Goal: Information Seeking & Learning: Learn about a topic

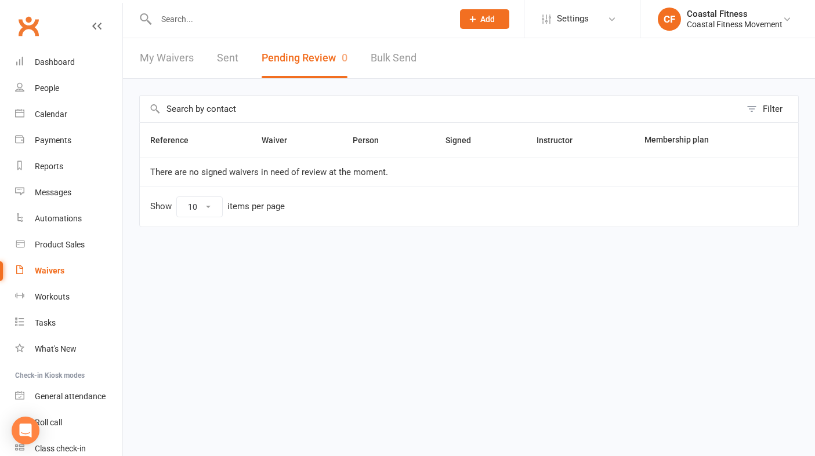
click at [34, 30] on link "Clubworx" at bounding box center [28, 26] width 29 height 29
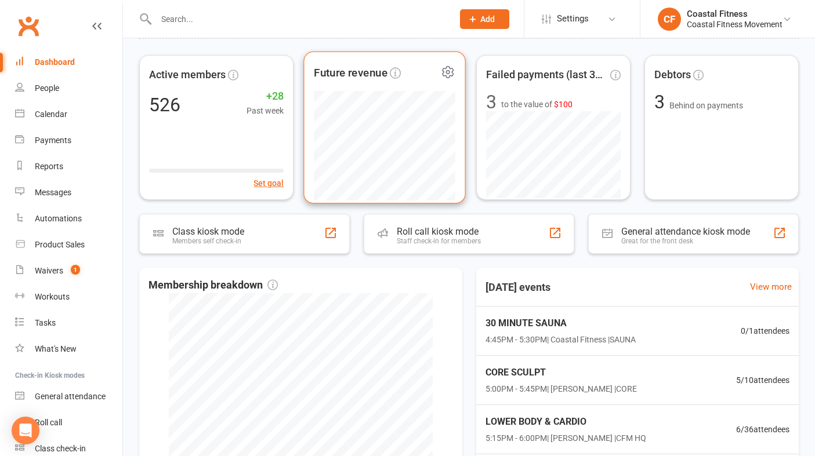
scroll to position [93, 0]
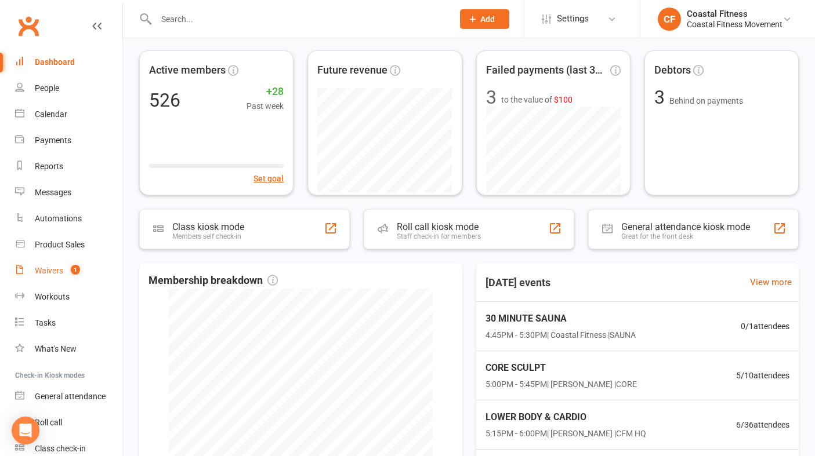
click at [48, 270] on div "Waivers" at bounding box center [49, 270] width 28 height 9
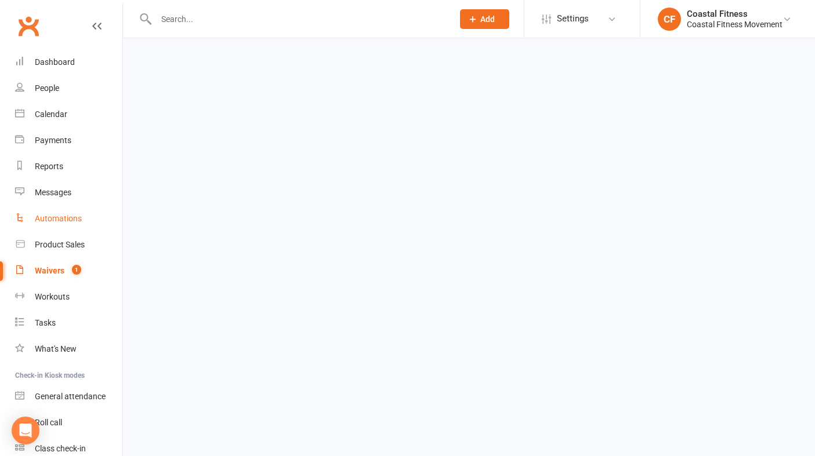
select select "25"
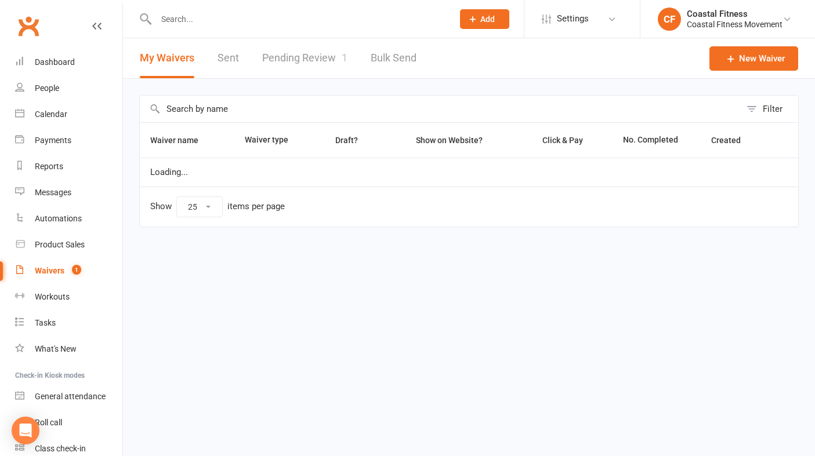
click at [324, 48] on link "Pending Review 1" at bounding box center [304, 58] width 85 height 40
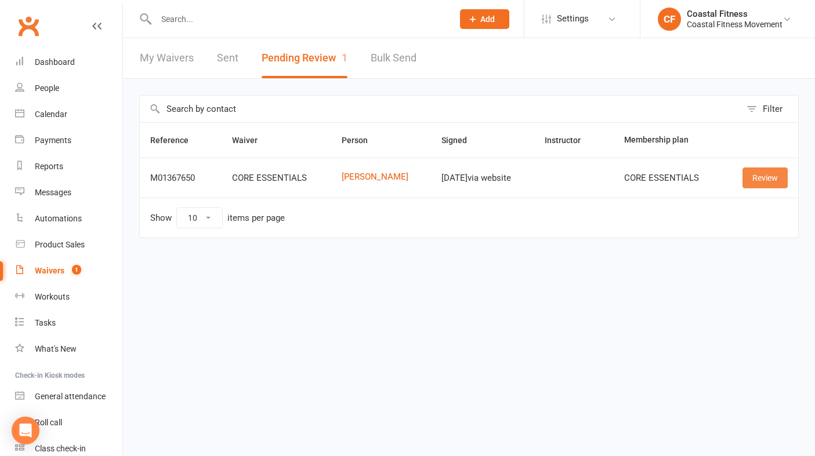
click at [764, 178] on link "Review" at bounding box center [764, 178] width 45 height 21
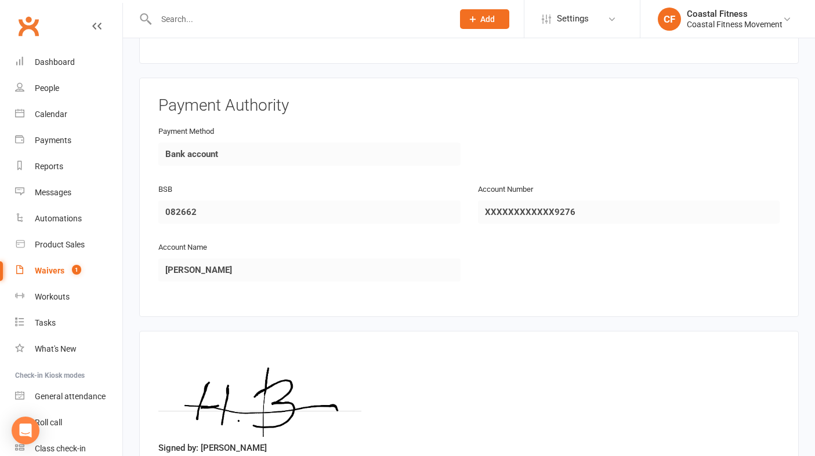
scroll to position [1099, 0]
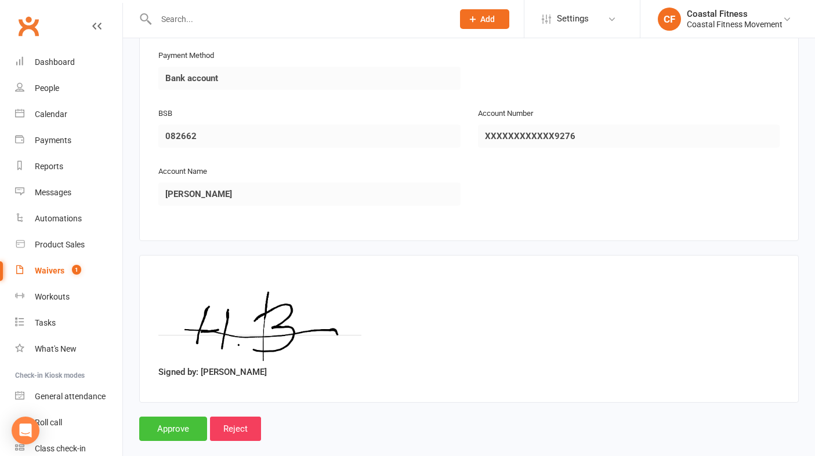
click at [170, 417] on input "Approve" at bounding box center [173, 429] width 68 height 24
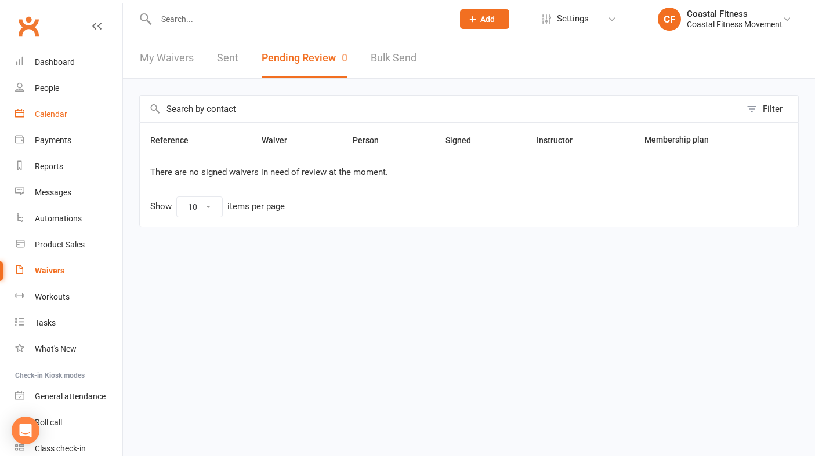
click at [59, 121] on link "Calendar" at bounding box center [68, 114] width 107 height 26
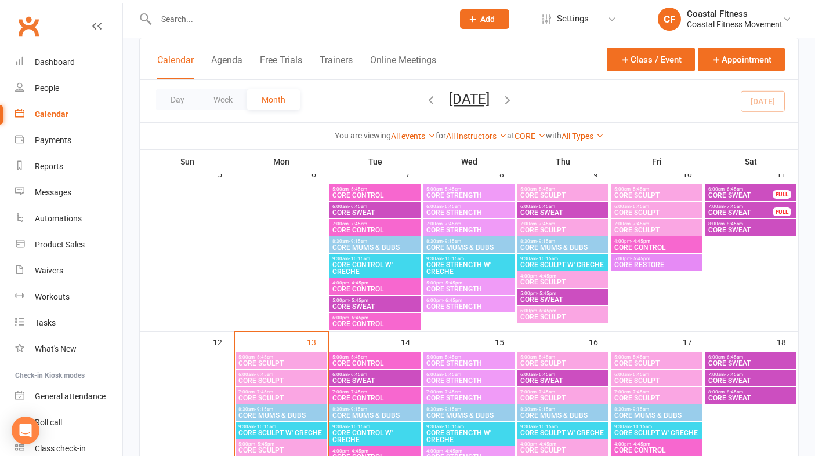
scroll to position [123, 0]
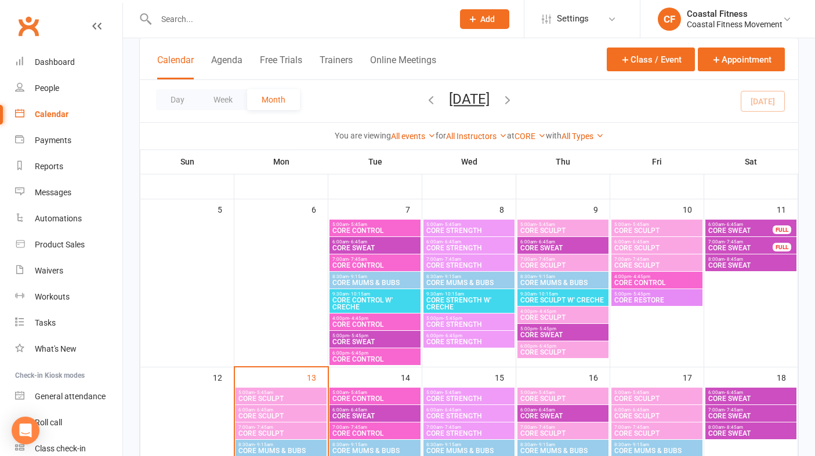
click at [347, 224] on span "5:00am - 5:45am" at bounding box center [375, 224] width 86 height 5
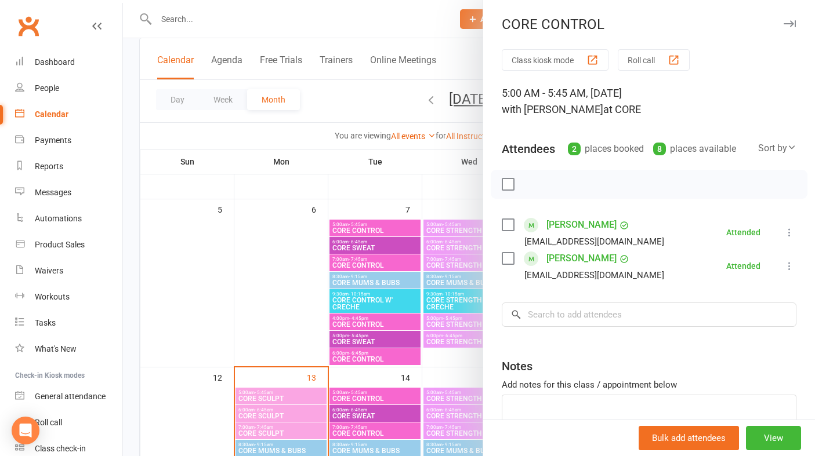
click at [788, 22] on icon "button" at bounding box center [789, 23] width 12 height 7
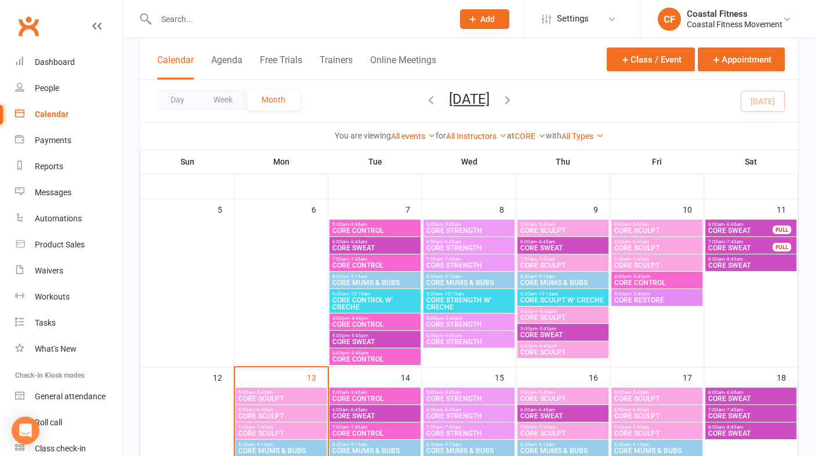
click at [391, 244] on span "6:00am - 6:45am" at bounding box center [375, 242] width 86 height 5
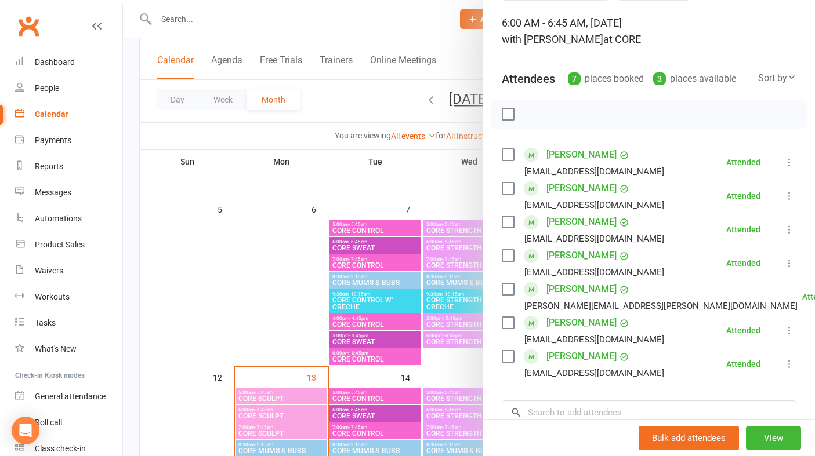
scroll to position [0, 0]
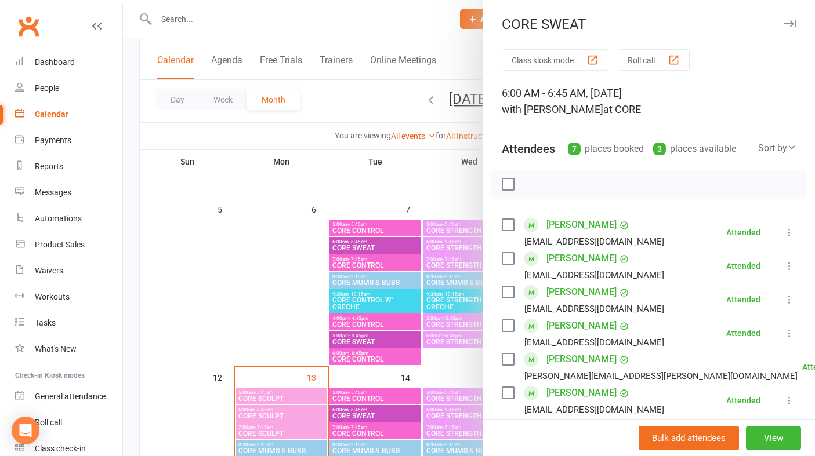
click at [788, 28] on button "button" at bounding box center [789, 24] width 14 height 14
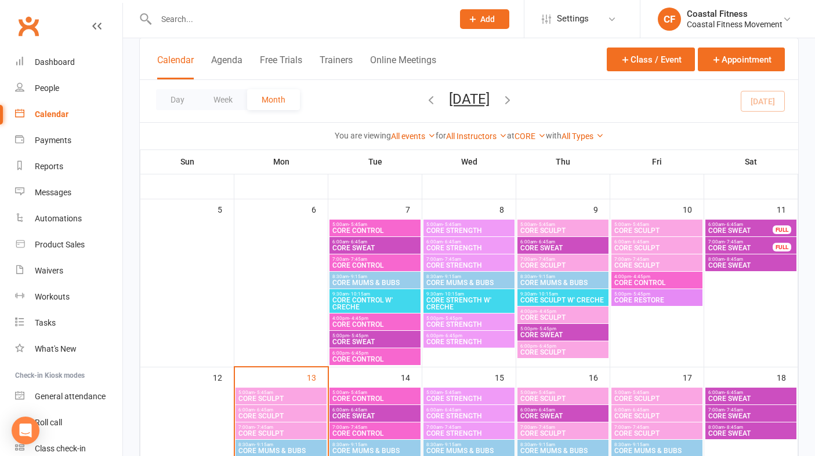
click at [380, 260] on span "7:00am - 7:45am" at bounding box center [375, 259] width 86 height 5
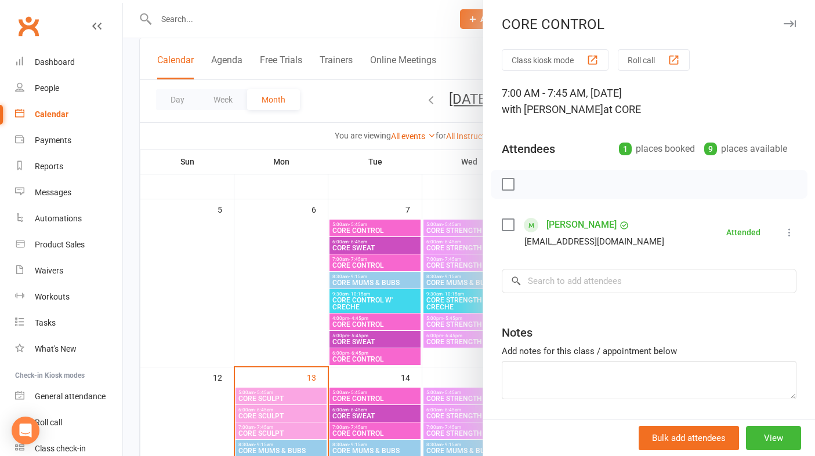
click at [789, 20] on icon "button" at bounding box center [789, 23] width 12 height 7
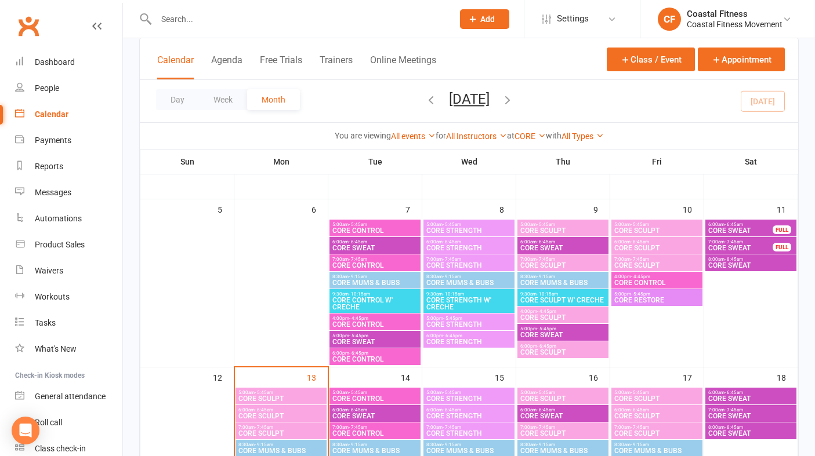
click at [393, 283] on span "CORE MUMS & BUBS" at bounding box center [375, 283] width 86 height 7
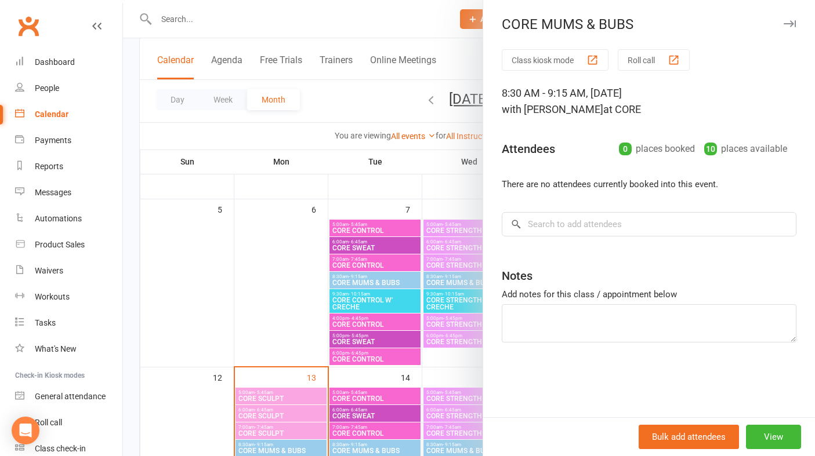
click at [790, 20] on icon "button" at bounding box center [789, 23] width 12 height 7
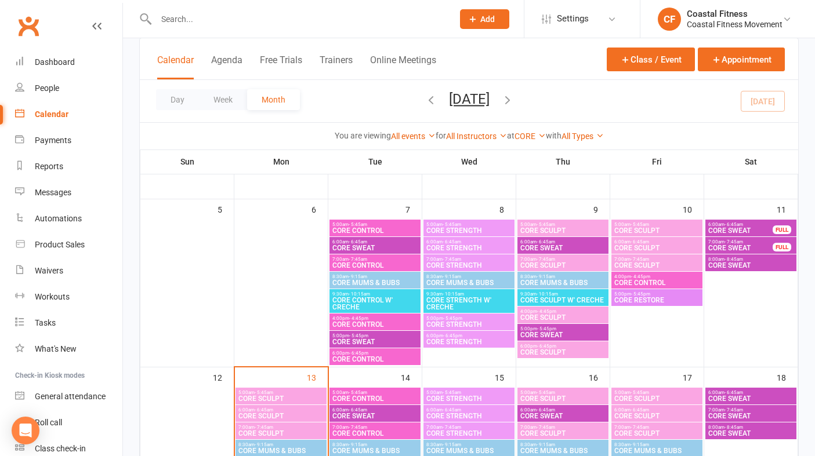
click at [387, 298] on span "CORE CONTROL W' CRECHE" at bounding box center [375, 304] width 86 height 14
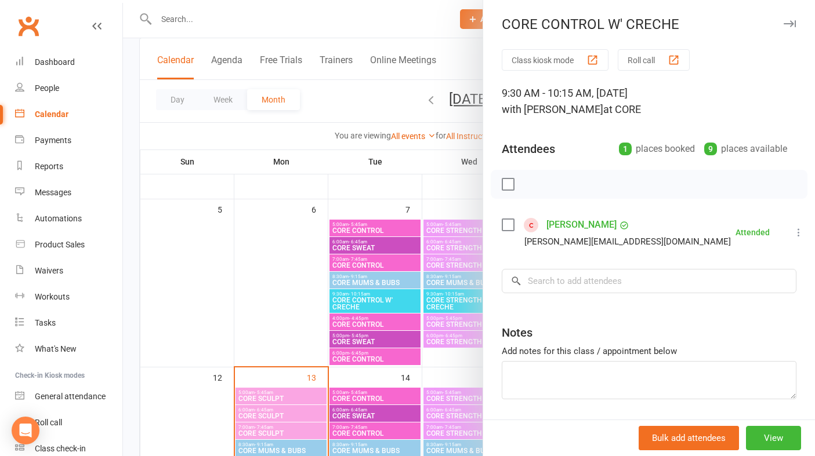
click at [789, 21] on icon "button" at bounding box center [789, 23] width 12 height 7
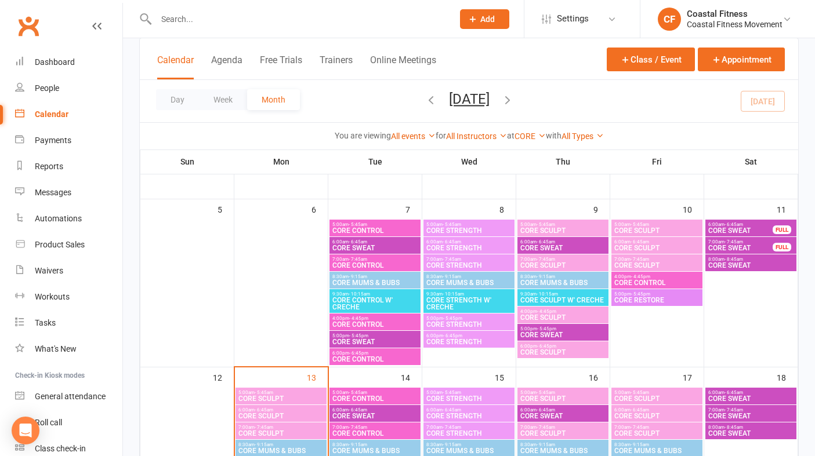
click at [360, 321] on span "CORE CONTROL" at bounding box center [375, 324] width 86 height 7
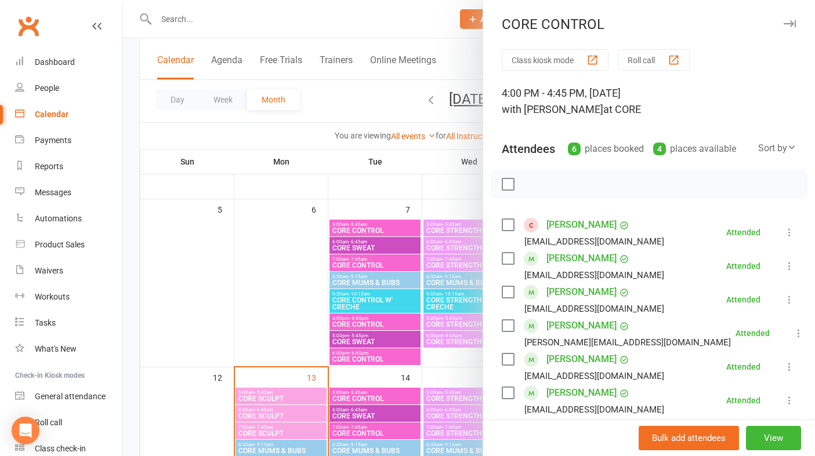
click at [790, 20] on button "button" at bounding box center [789, 24] width 14 height 14
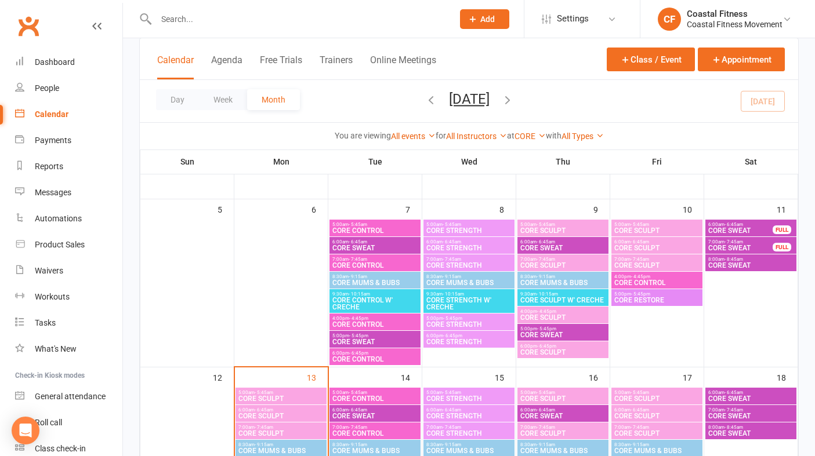
click at [344, 336] on span "5:00pm - 5:45pm" at bounding box center [375, 335] width 86 height 5
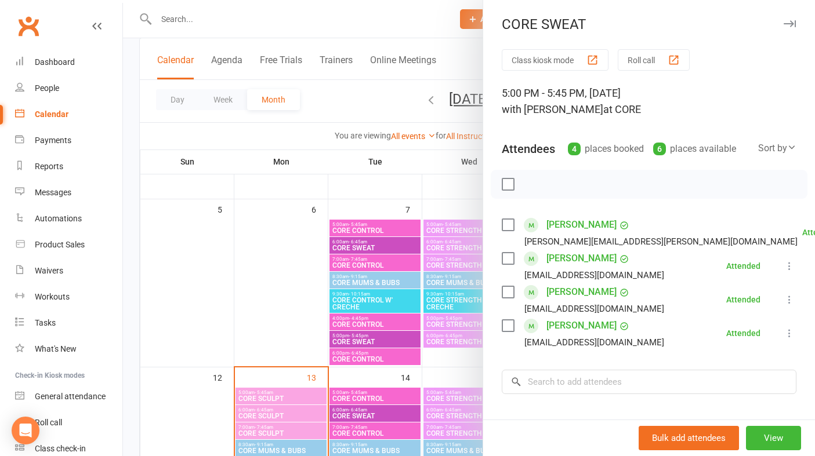
click at [786, 22] on icon "button" at bounding box center [789, 23] width 12 height 7
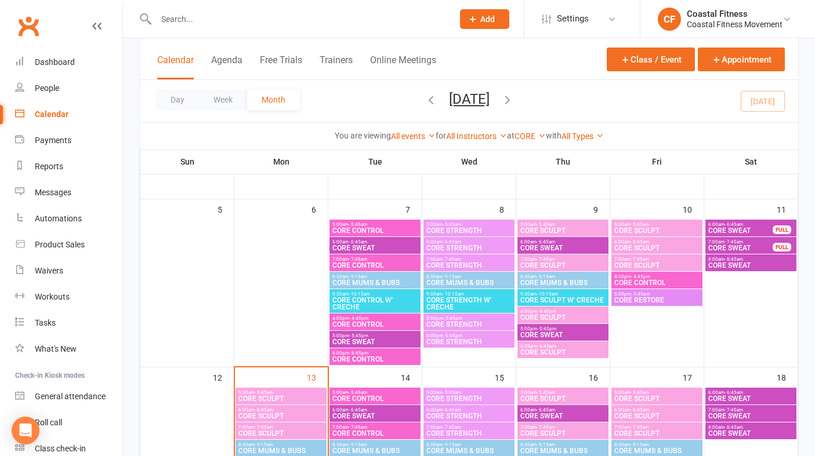
click at [358, 359] on span "CORE CONTROL" at bounding box center [375, 359] width 86 height 7
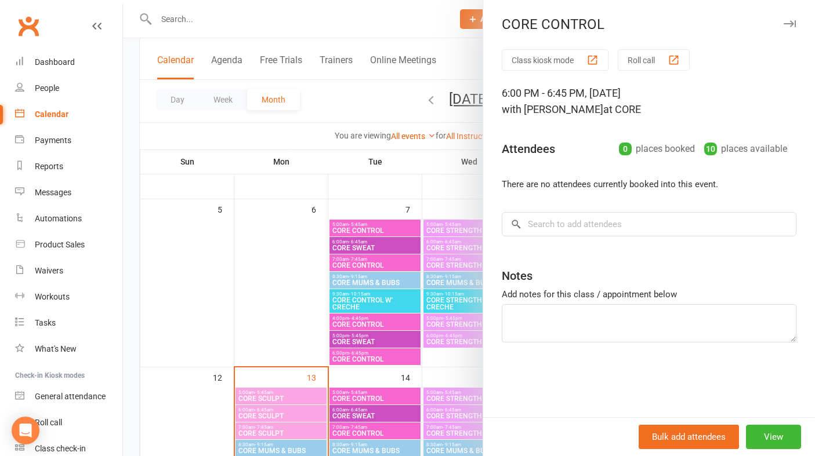
click at [793, 20] on icon "button" at bounding box center [789, 23] width 12 height 7
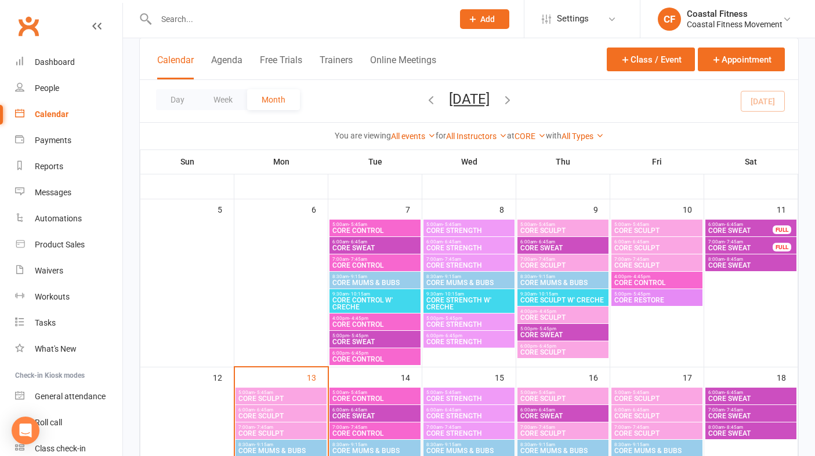
click at [467, 229] on span "CORE STRENGTH" at bounding box center [469, 230] width 86 height 7
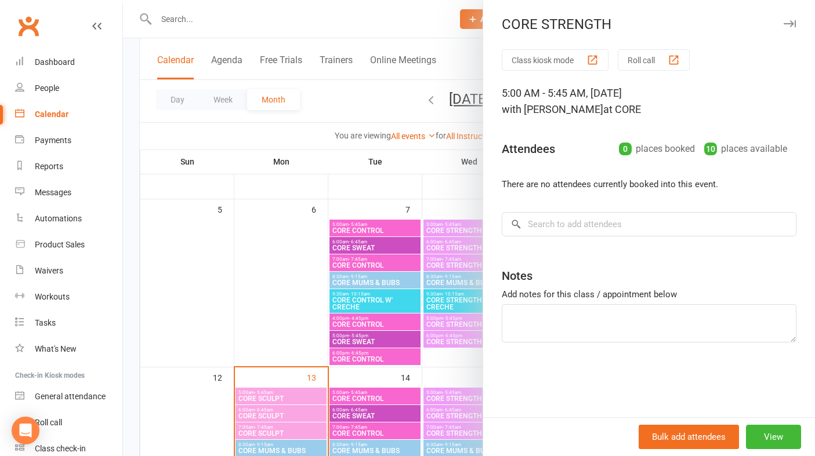
click at [786, 26] on icon "button" at bounding box center [789, 23] width 12 height 7
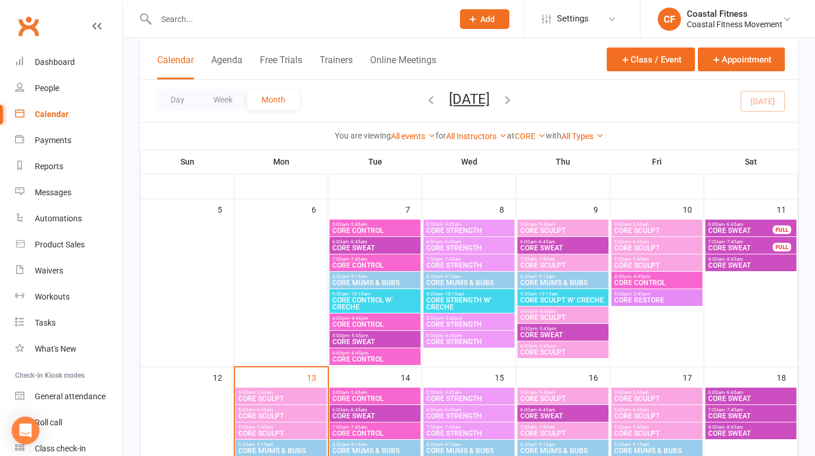
click at [480, 249] on span "CORE STRENGTH" at bounding box center [469, 248] width 86 height 7
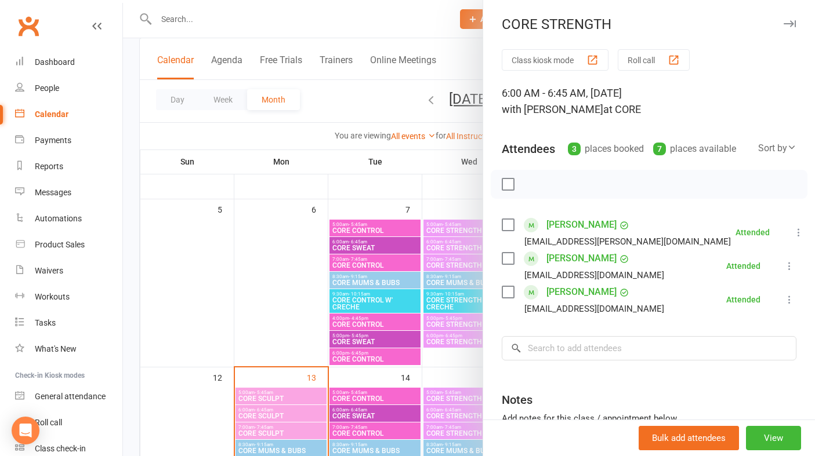
click at [792, 24] on icon "button" at bounding box center [789, 23] width 12 height 7
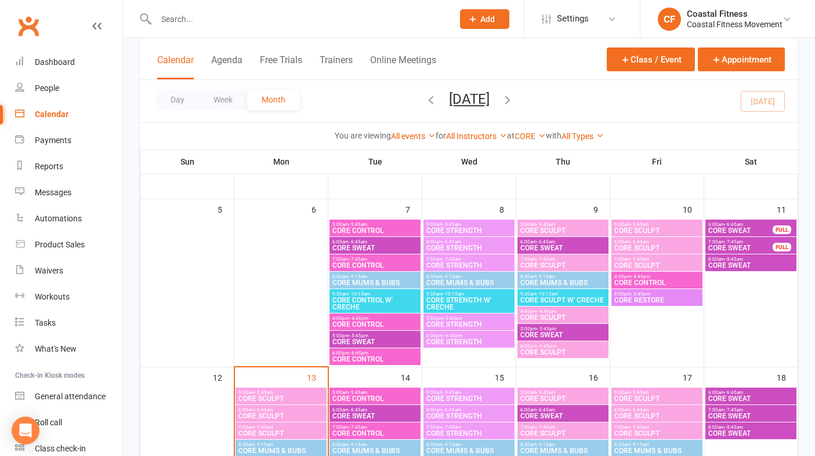
click at [458, 265] on span "CORE STRENGTH" at bounding box center [469, 265] width 86 height 7
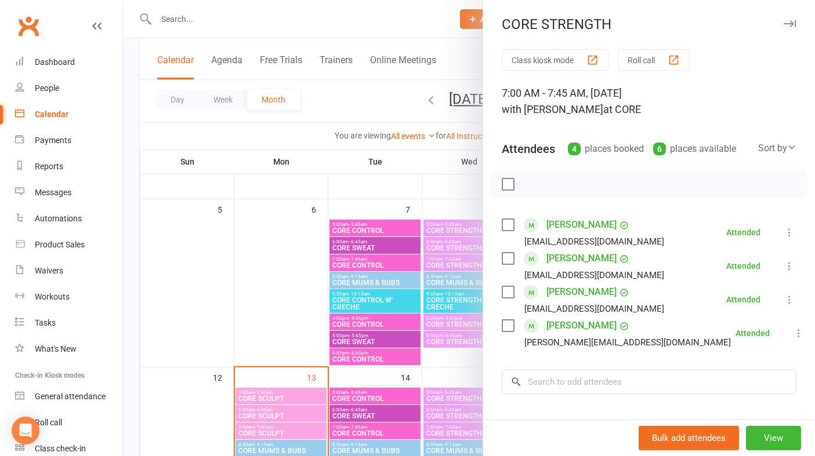
click at [792, 20] on button "button" at bounding box center [789, 24] width 14 height 14
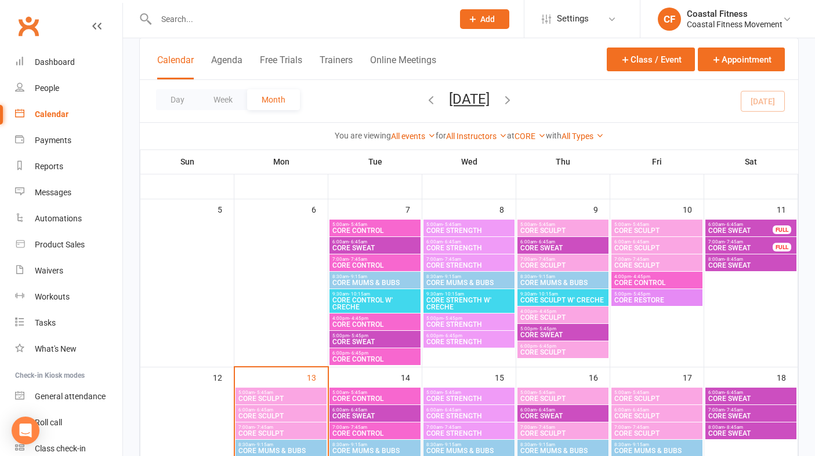
click at [451, 263] on span "CORE STRENGTH" at bounding box center [469, 265] width 86 height 7
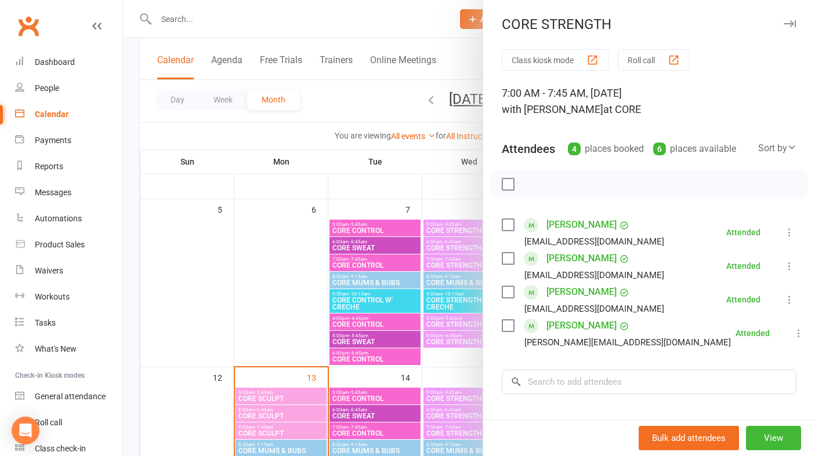
click at [790, 23] on icon "button" at bounding box center [789, 23] width 12 height 7
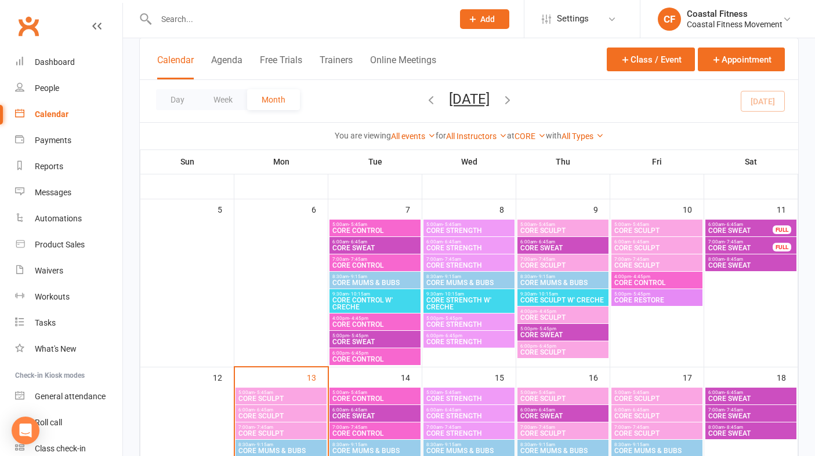
click at [461, 283] on span "CORE MUMS & BUBS" at bounding box center [469, 283] width 86 height 7
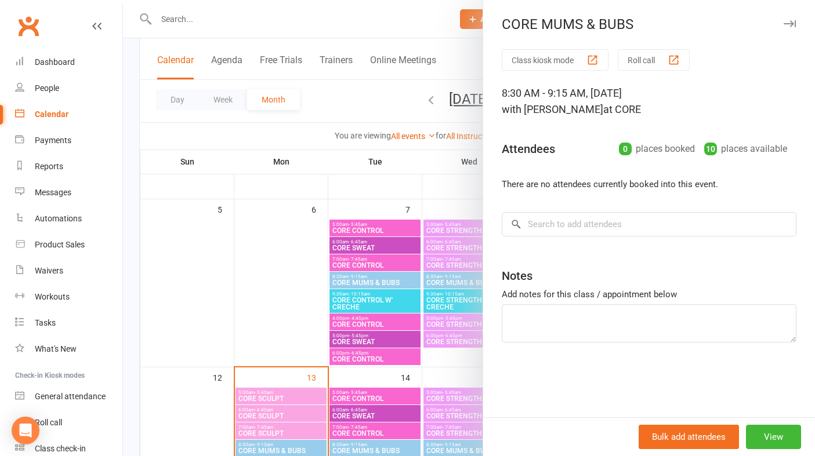
click at [790, 26] on icon "button" at bounding box center [789, 23] width 12 height 7
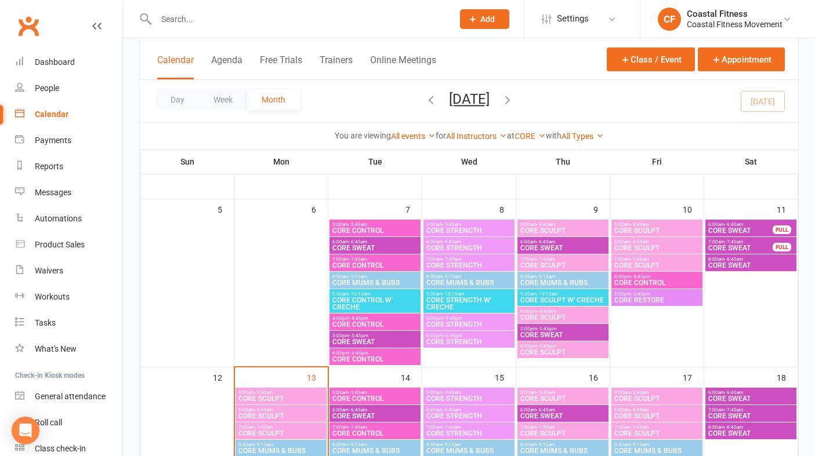
click at [463, 305] on span "CORE STRENGTH W' CRECHE" at bounding box center [469, 304] width 86 height 14
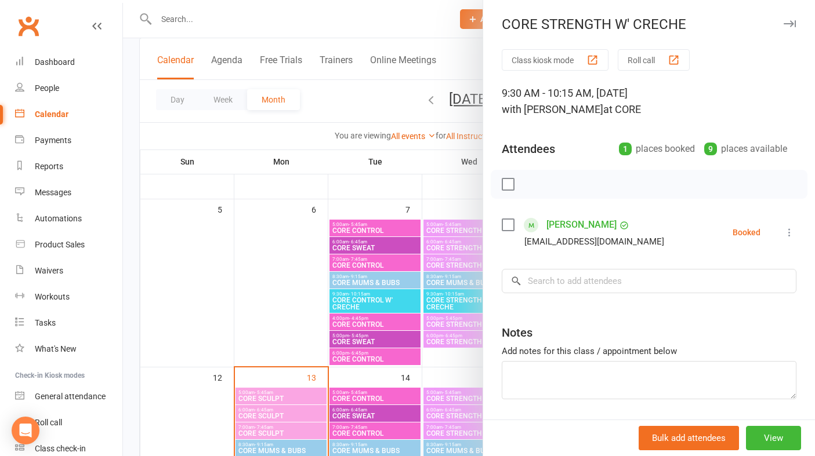
click at [788, 23] on icon "button" at bounding box center [789, 23] width 12 height 7
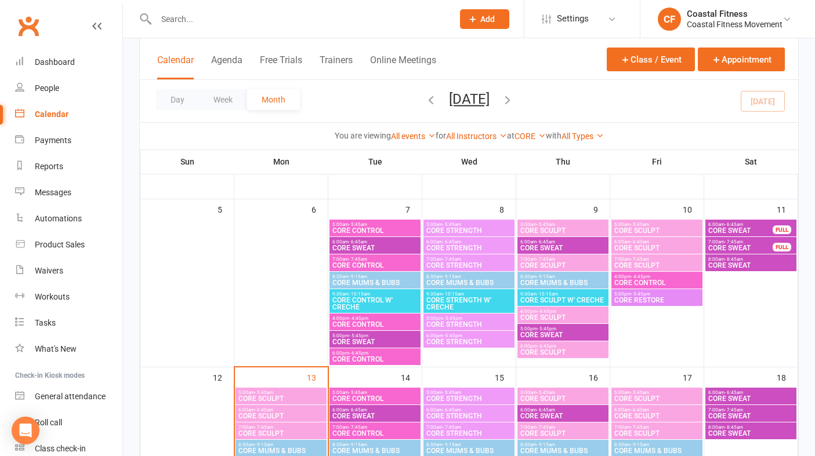
click at [452, 326] on span "CORE STRENGTH" at bounding box center [469, 324] width 86 height 7
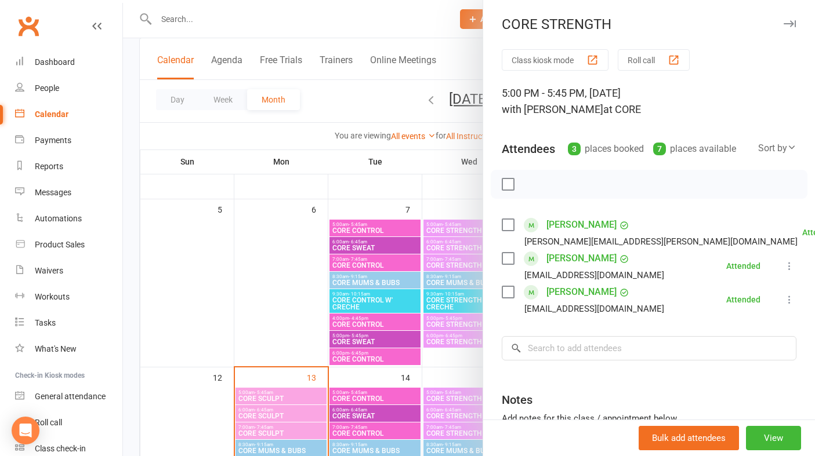
click at [789, 23] on icon "button" at bounding box center [789, 23] width 12 height 7
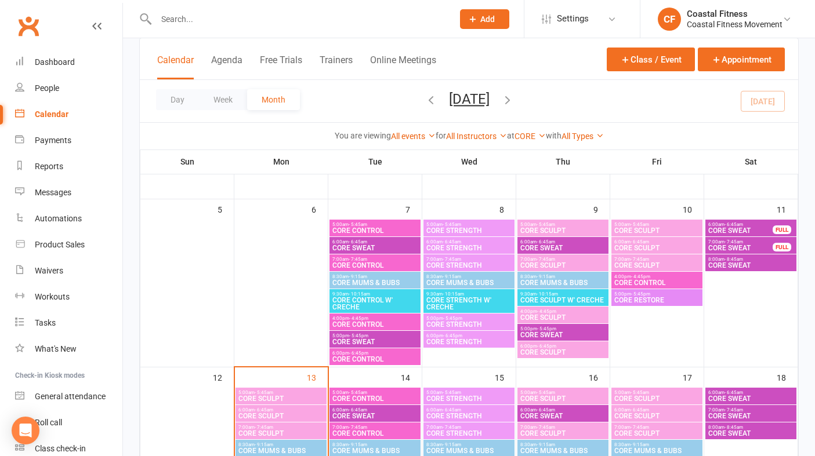
click at [436, 339] on span "CORE STRENGTH" at bounding box center [469, 342] width 86 height 7
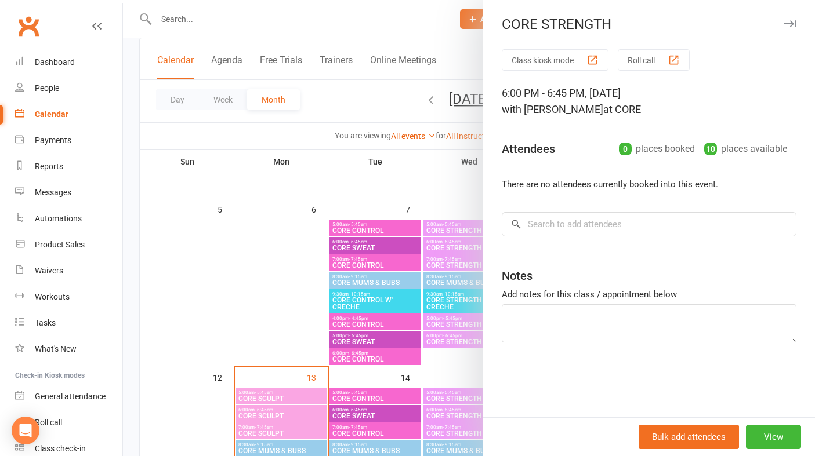
click at [800, 19] on div "CORE STRENGTH" at bounding box center [649, 24] width 332 height 16
click at [794, 19] on button "button" at bounding box center [789, 24] width 14 height 14
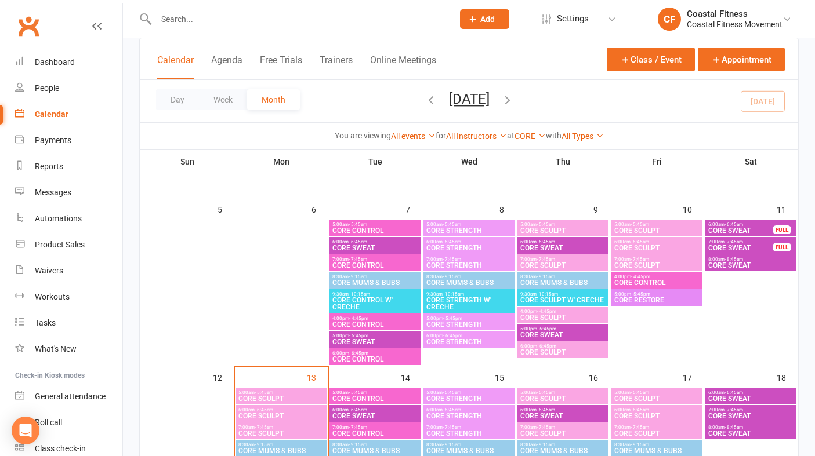
click at [560, 224] on span "5:00am - 5:45am" at bounding box center [563, 224] width 86 height 5
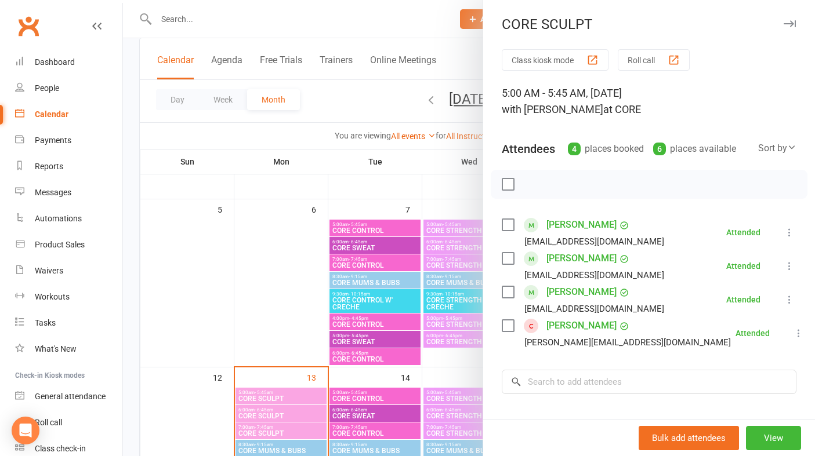
click at [790, 23] on icon "button" at bounding box center [789, 23] width 12 height 7
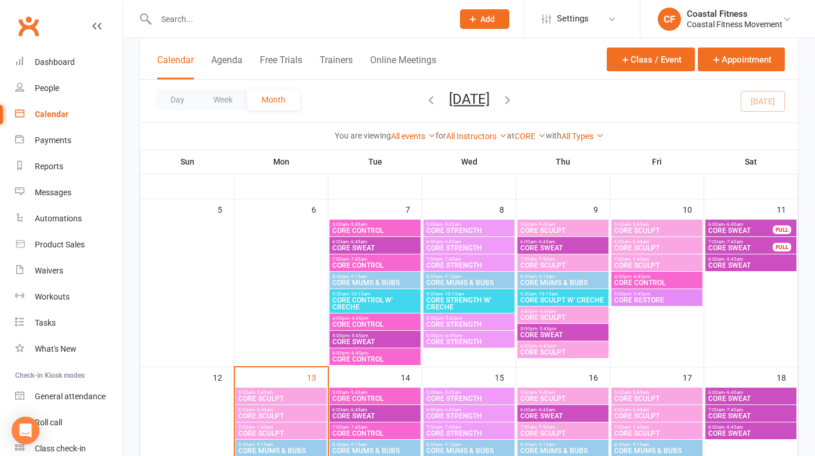
click at [535, 245] on span "CORE SWEAT" at bounding box center [563, 248] width 86 height 7
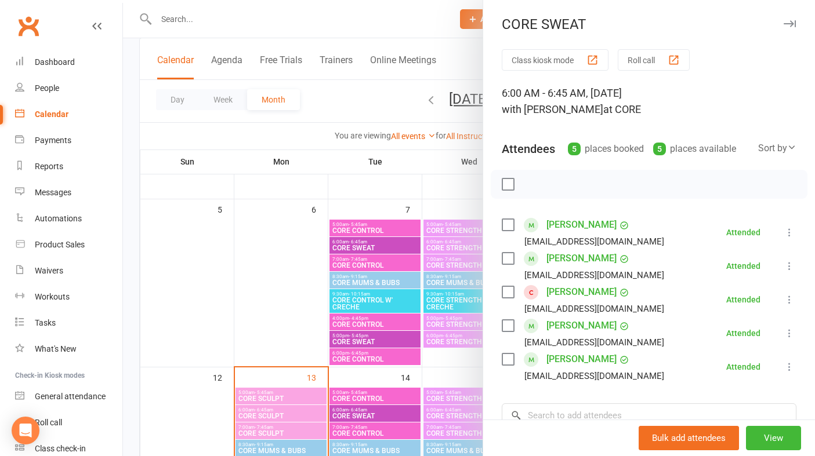
click at [791, 24] on icon "button" at bounding box center [789, 23] width 12 height 7
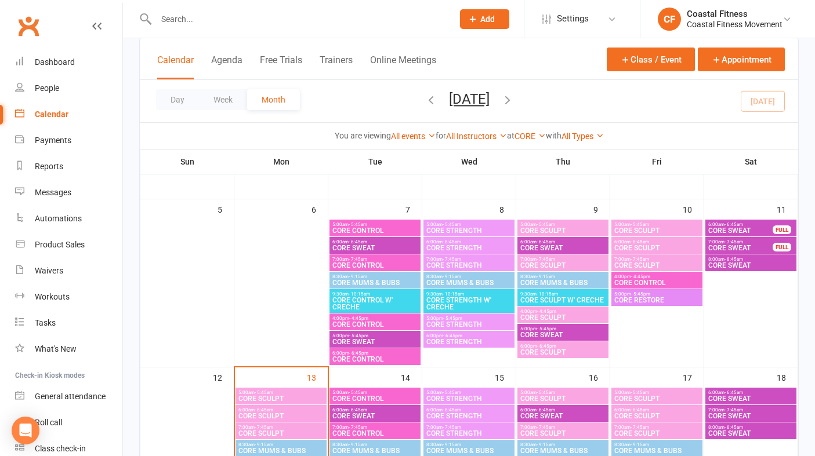
click at [561, 269] on span "CORE SCULPT" at bounding box center [563, 265] width 86 height 7
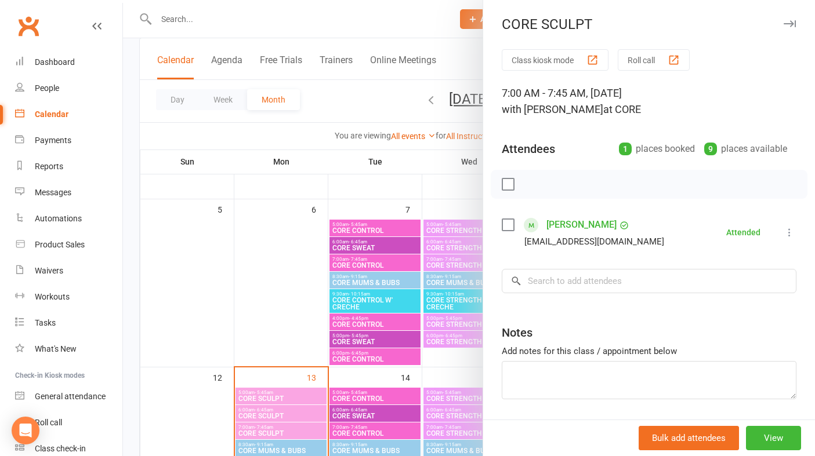
click at [788, 20] on icon "button" at bounding box center [789, 23] width 12 height 7
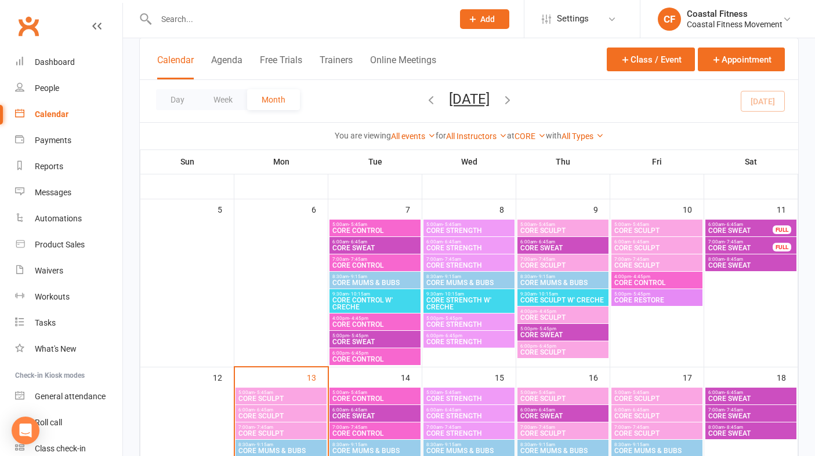
click at [563, 283] on span "CORE MUMS & BUBS" at bounding box center [563, 283] width 86 height 7
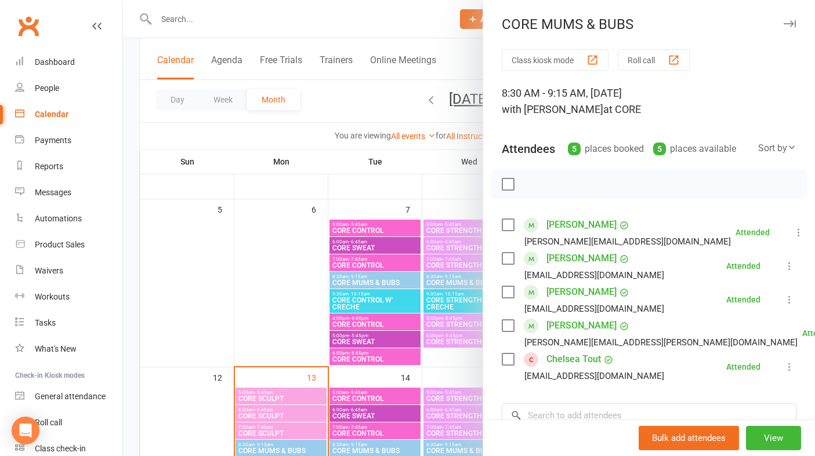
click at [788, 23] on icon "button" at bounding box center [789, 23] width 12 height 7
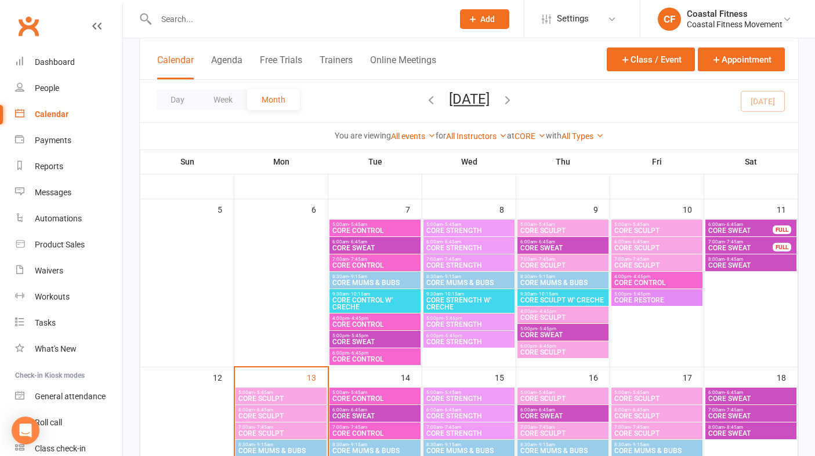
click at [537, 299] on span "CORE SCULPT W' CRECHE" at bounding box center [563, 300] width 86 height 7
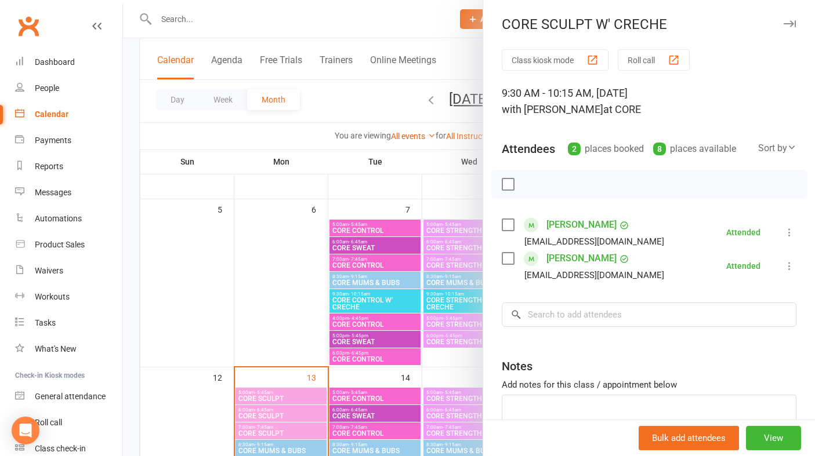
click at [788, 19] on button "button" at bounding box center [789, 24] width 14 height 14
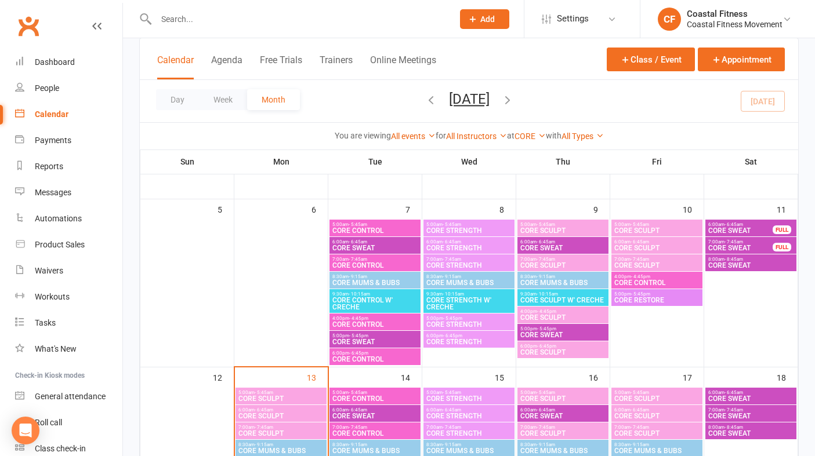
click at [541, 320] on span "CORE SCULPT" at bounding box center [563, 317] width 86 height 7
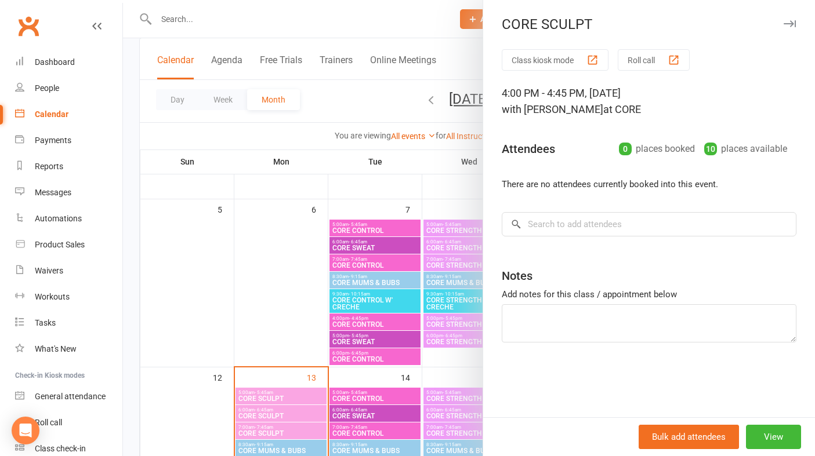
click at [785, 25] on icon "button" at bounding box center [789, 23] width 12 height 7
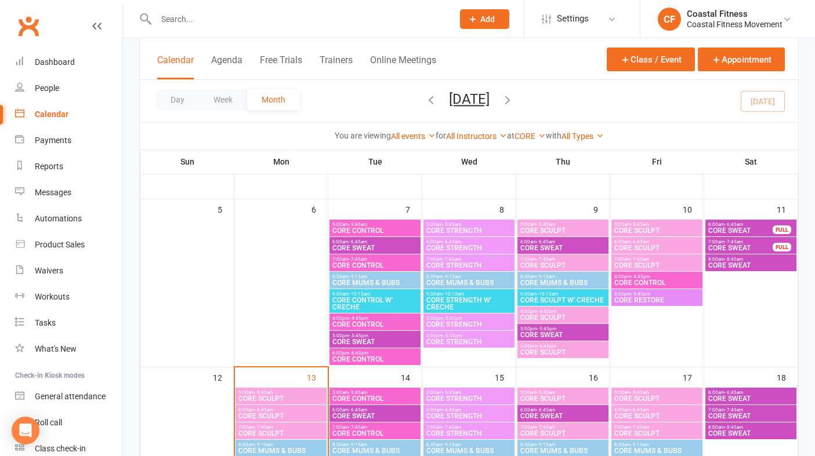
click at [542, 330] on span "- 5:45pm" at bounding box center [546, 328] width 19 height 5
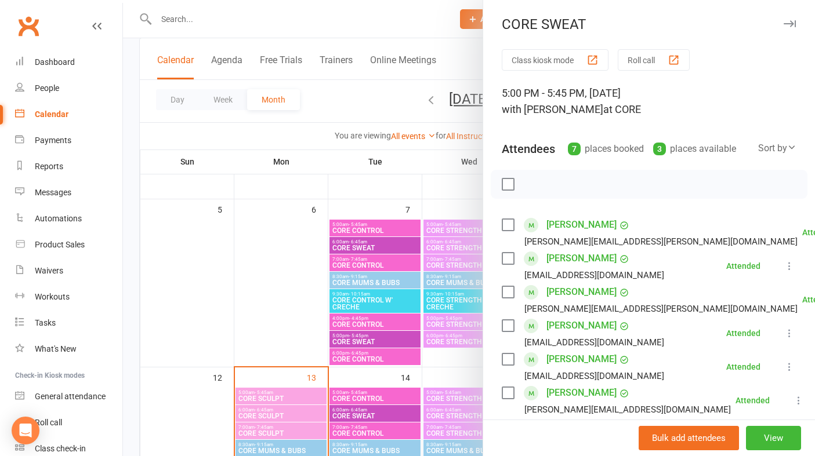
click at [787, 24] on icon "button" at bounding box center [789, 23] width 12 height 7
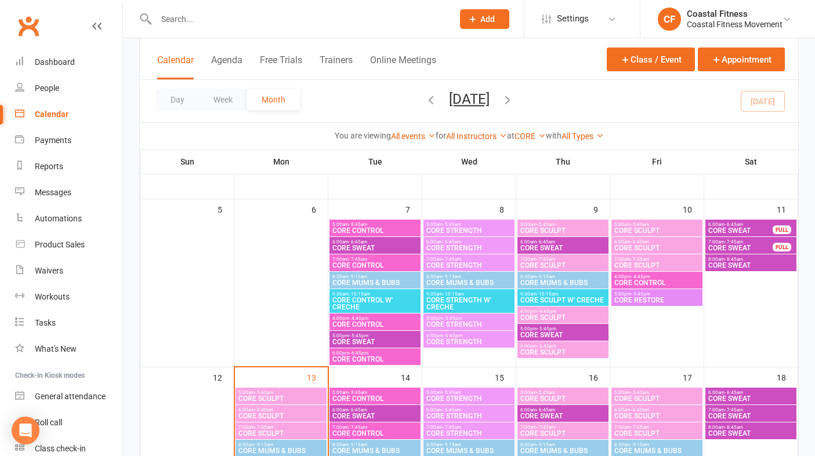
click at [547, 347] on span "- 6:45pm" at bounding box center [546, 346] width 19 height 5
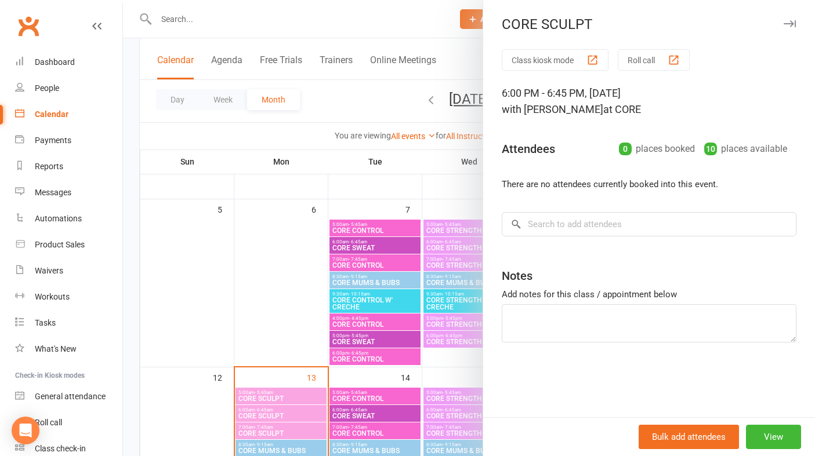
click at [788, 23] on icon "button" at bounding box center [789, 23] width 12 height 7
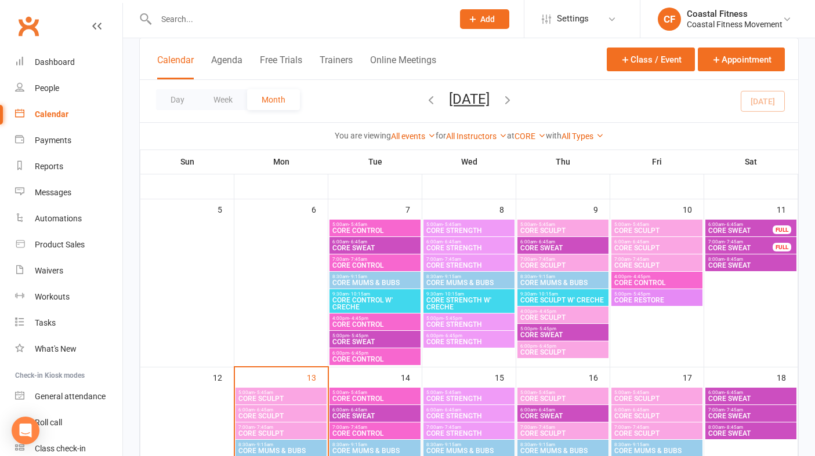
click at [654, 228] on span "CORE SCULPT" at bounding box center [657, 230] width 86 height 7
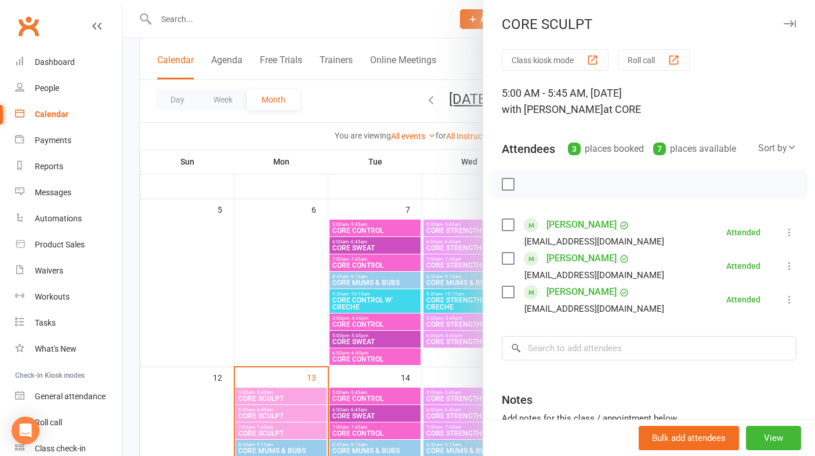
click at [789, 20] on button "button" at bounding box center [789, 24] width 14 height 14
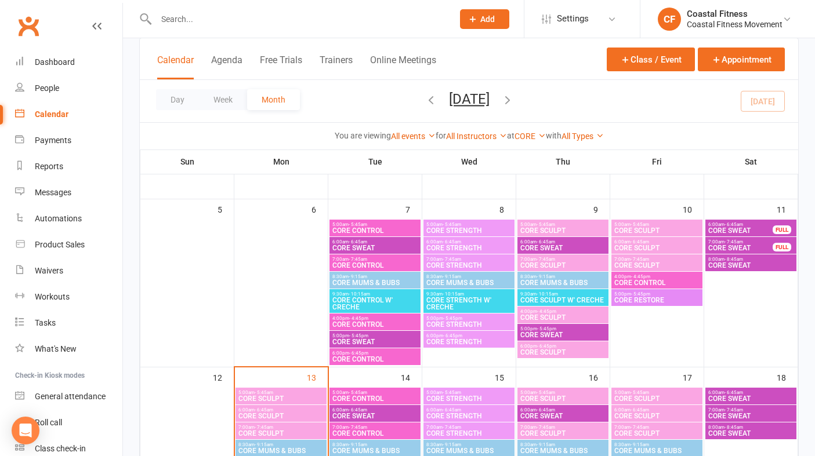
click at [650, 248] on span "CORE SCULPT" at bounding box center [657, 248] width 86 height 7
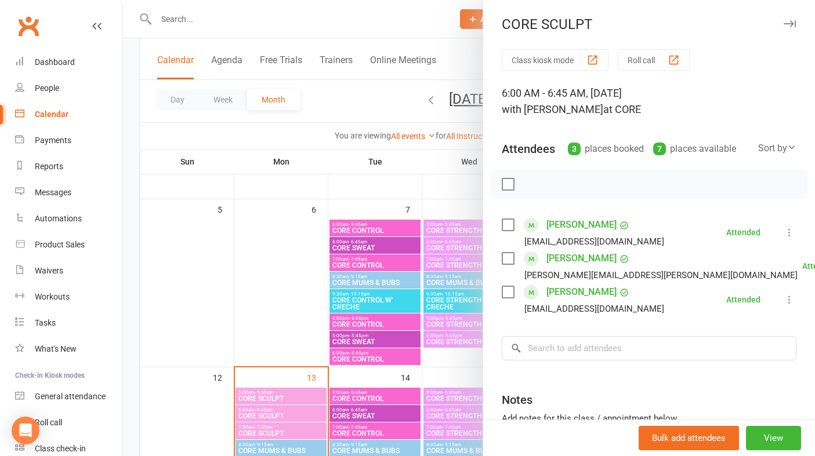
click at [792, 20] on button "button" at bounding box center [789, 24] width 14 height 14
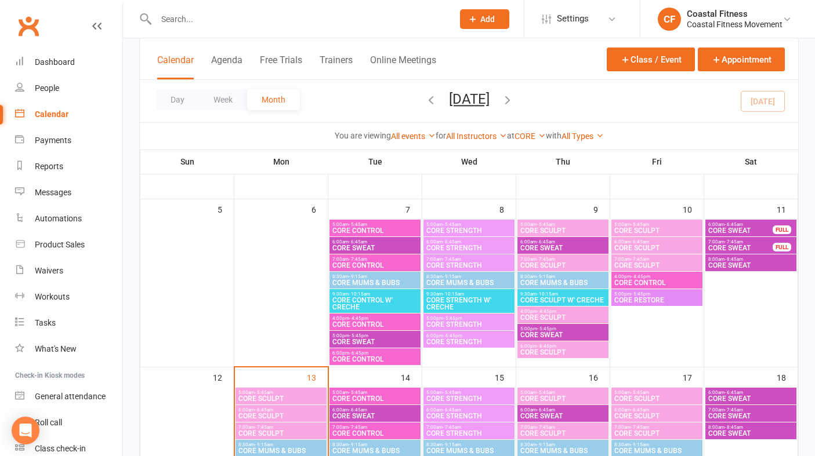
click at [648, 265] on span "CORE SCULPT" at bounding box center [657, 265] width 86 height 7
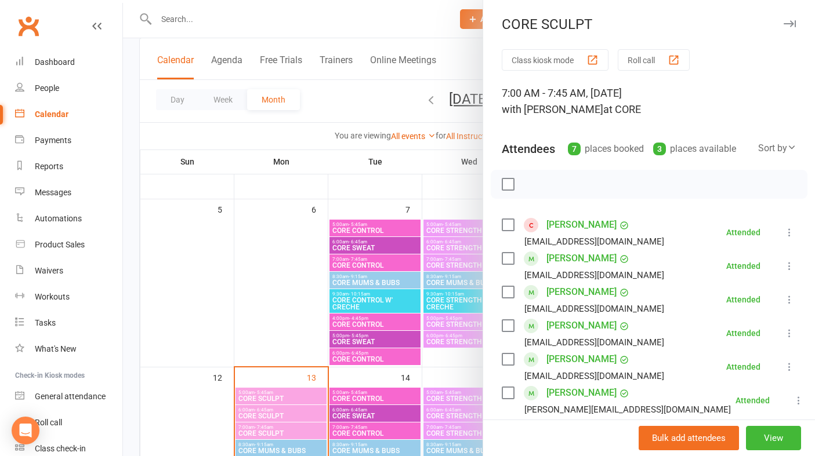
click at [792, 19] on button "button" at bounding box center [789, 24] width 14 height 14
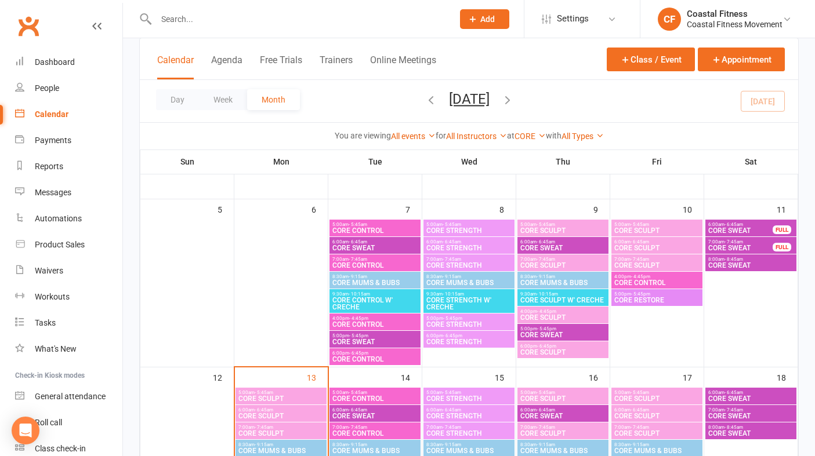
click at [652, 295] on span "5:00pm - 5:45pm" at bounding box center [657, 294] width 86 height 5
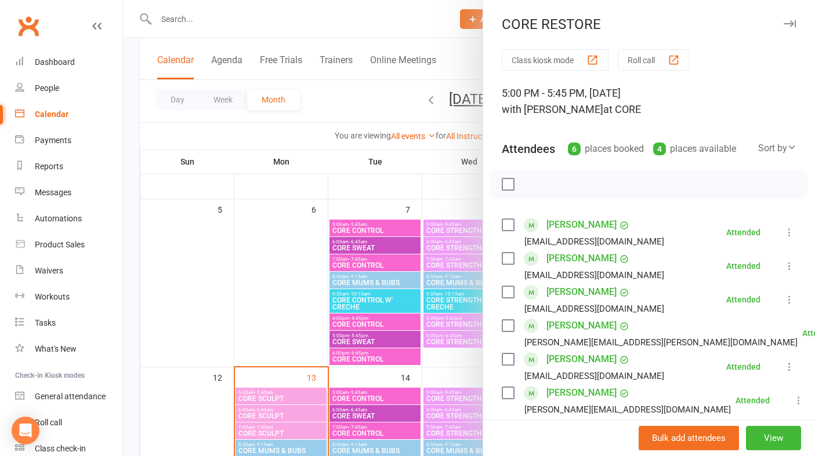
click at [790, 23] on icon "button" at bounding box center [789, 23] width 12 height 7
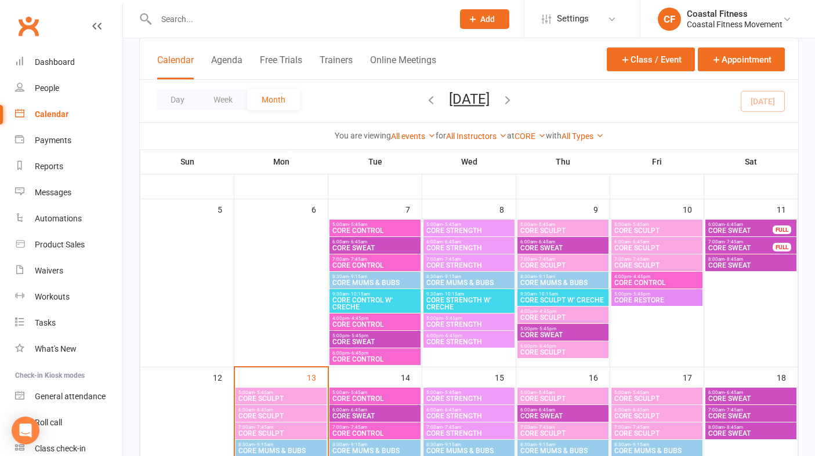
click at [641, 280] on span "CORE CONTROL" at bounding box center [657, 283] width 86 height 7
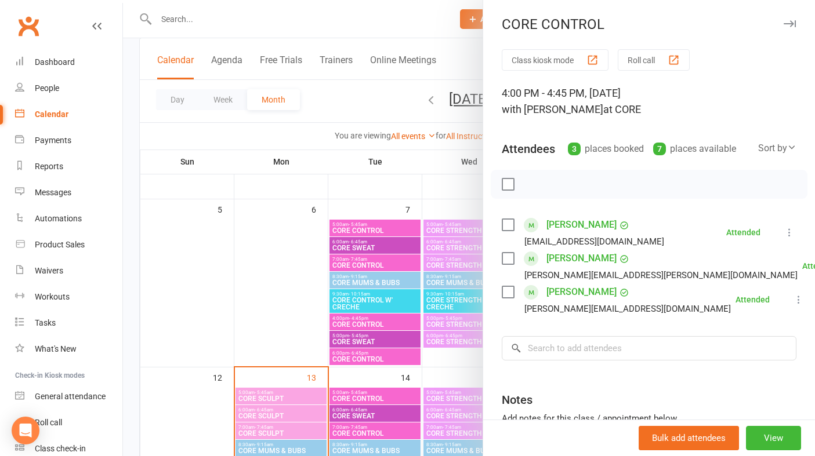
click at [794, 21] on icon "button" at bounding box center [789, 23] width 12 height 7
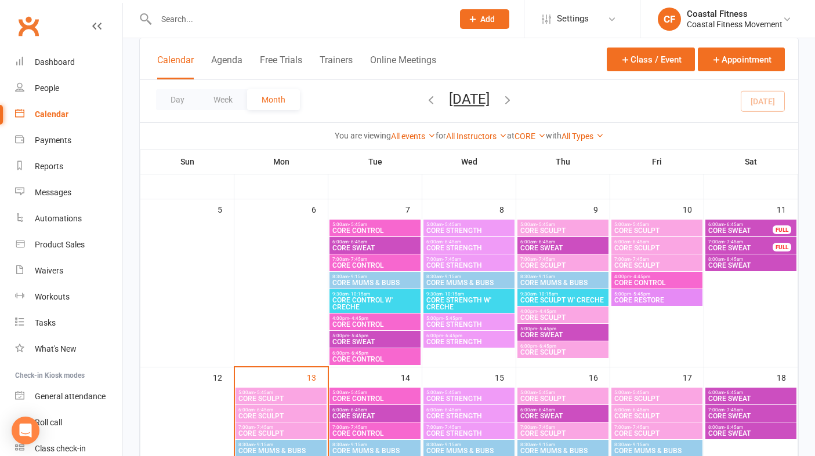
click at [647, 299] on span "CORE RESTORE" at bounding box center [657, 300] width 86 height 7
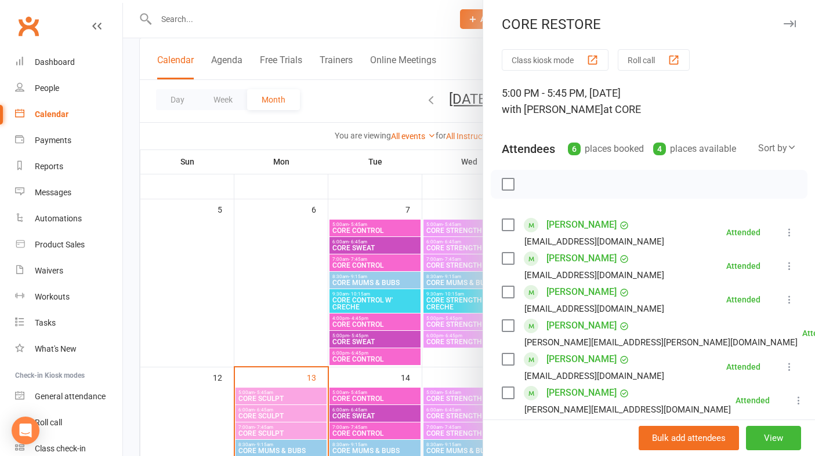
click at [790, 17] on button "button" at bounding box center [789, 24] width 14 height 14
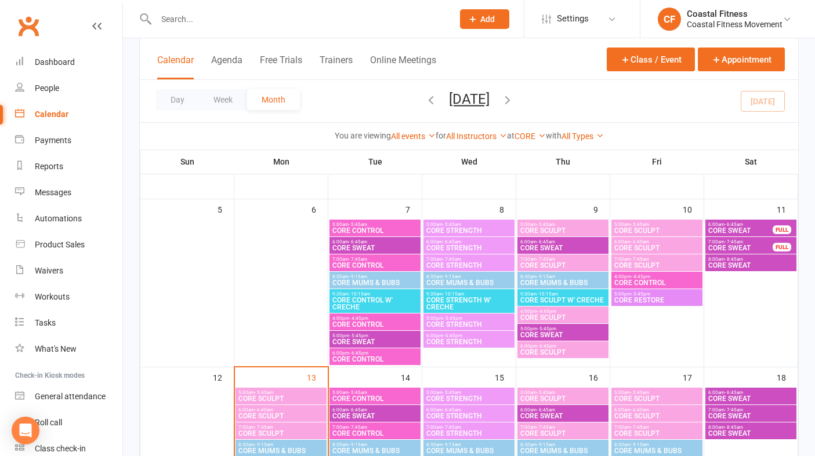
click at [746, 225] on span "6:00am - 6:45am" at bounding box center [740, 224] width 66 height 5
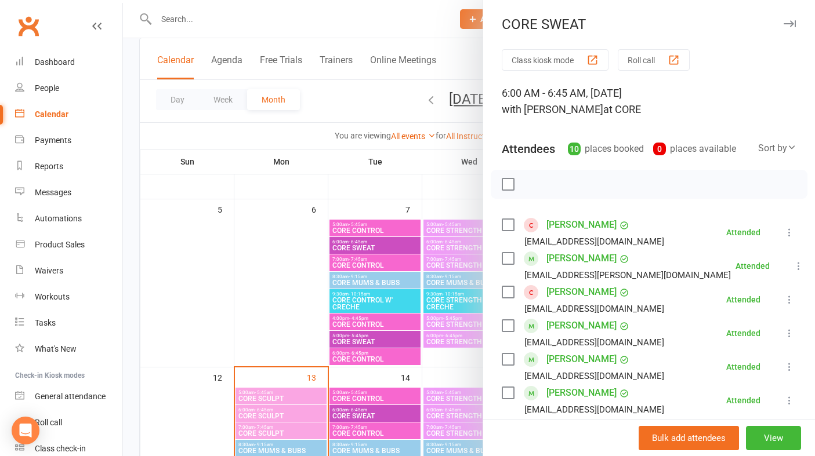
click at [788, 26] on icon "button" at bounding box center [789, 23] width 12 height 7
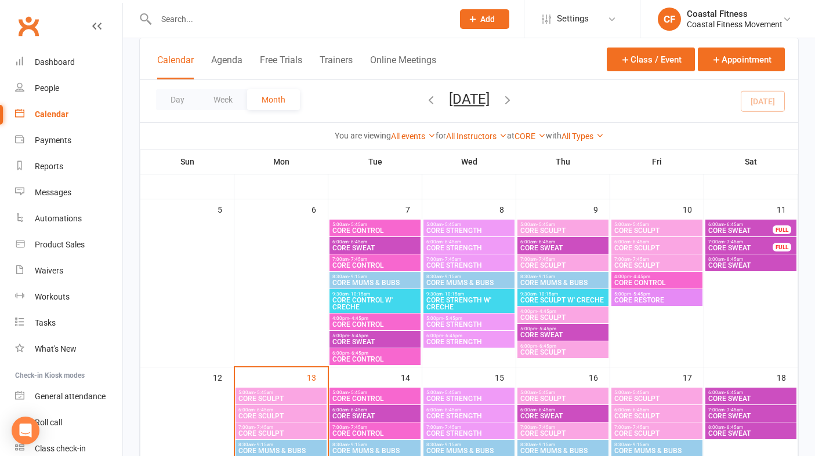
click at [741, 245] on span "CORE SWEAT" at bounding box center [740, 248] width 66 height 7
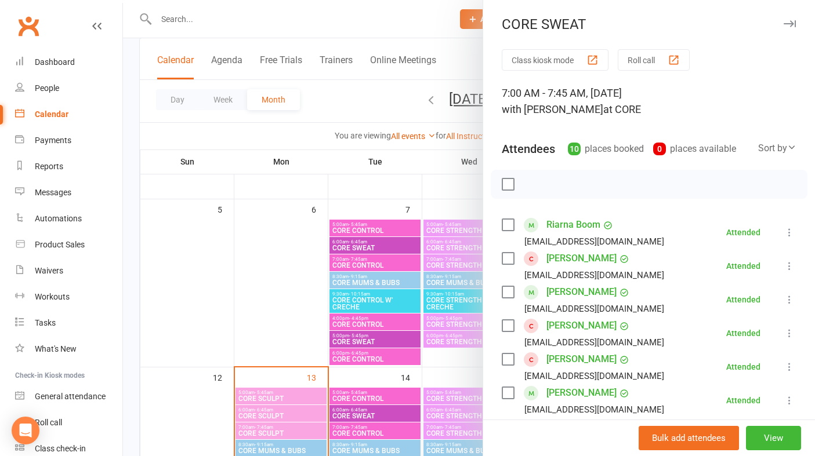
click at [788, 26] on icon "button" at bounding box center [789, 23] width 12 height 7
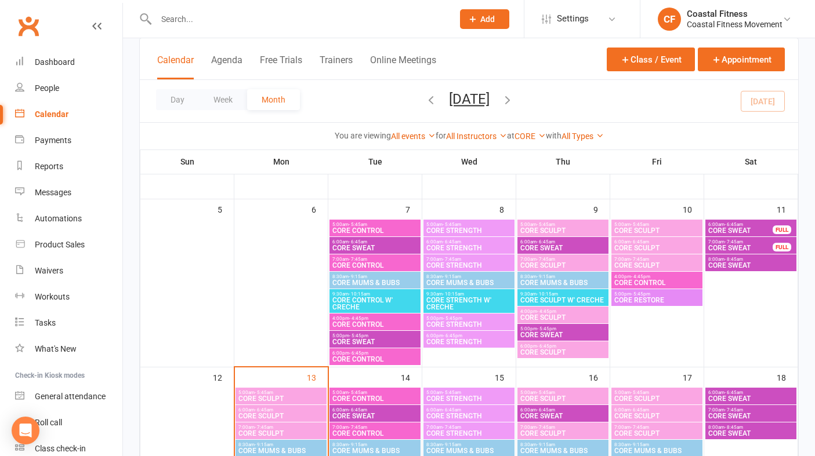
click at [727, 263] on span "CORE SWEAT" at bounding box center [750, 265] width 86 height 7
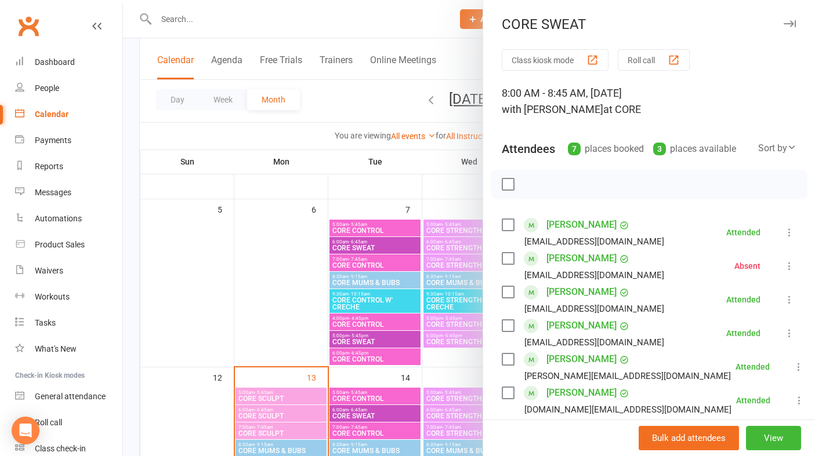
click at [787, 21] on icon "button" at bounding box center [789, 23] width 12 height 7
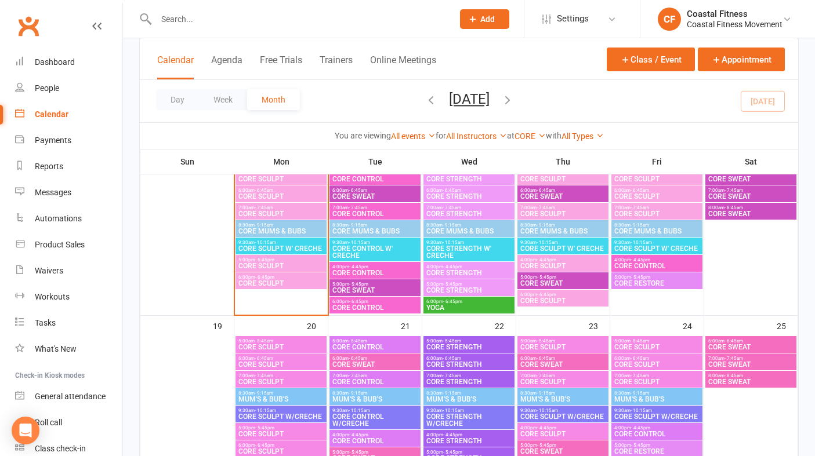
scroll to position [308, 0]
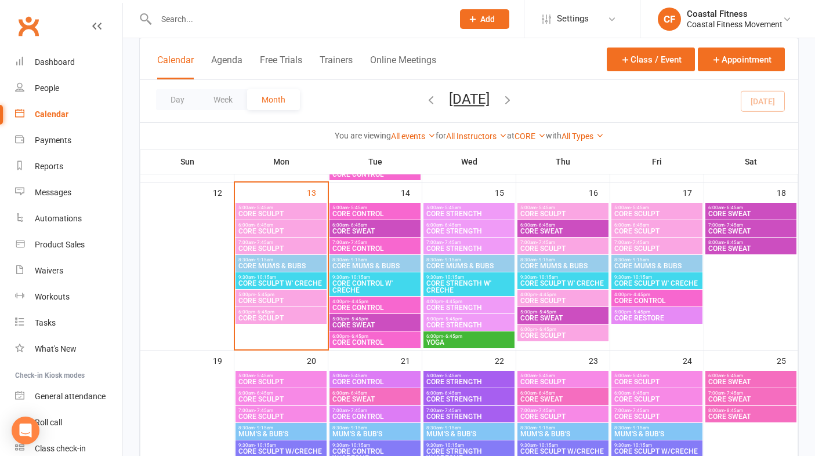
click at [256, 208] on span "- 5:45am" at bounding box center [264, 207] width 19 height 5
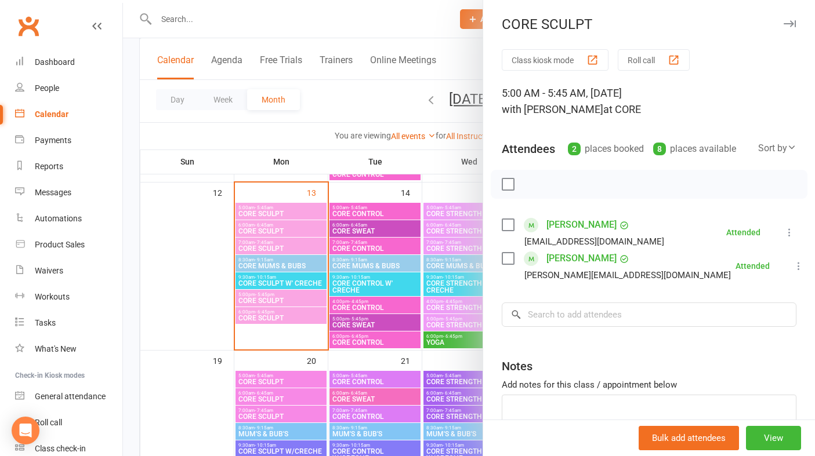
click at [788, 23] on icon "button" at bounding box center [789, 23] width 12 height 7
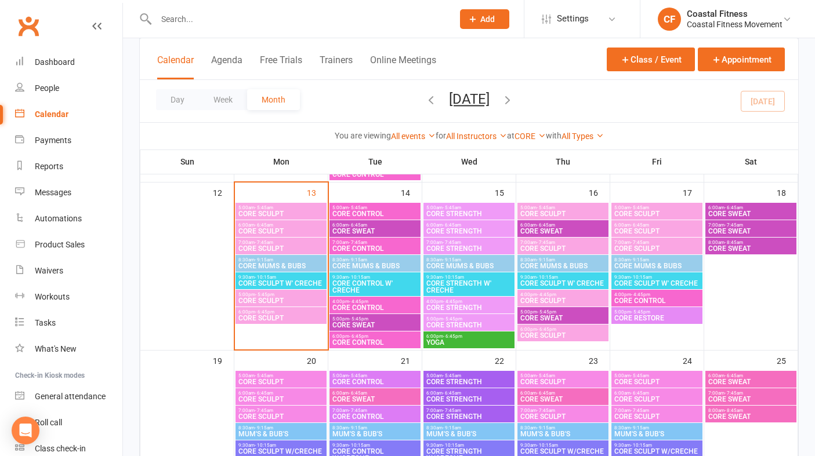
click at [288, 228] on span "CORE SCULPT" at bounding box center [281, 231] width 86 height 7
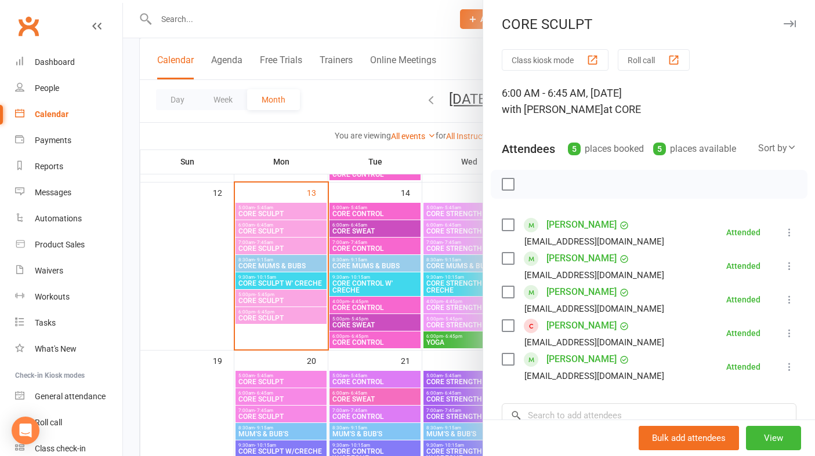
click at [789, 28] on button "button" at bounding box center [789, 24] width 14 height 14
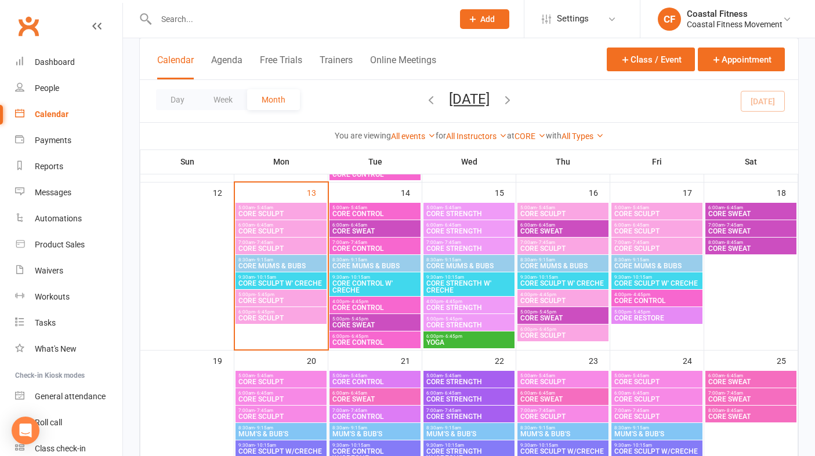
click at [269, 245] on span "CORE SCULPT" at bounding box center [281, 248] width 86 height 7
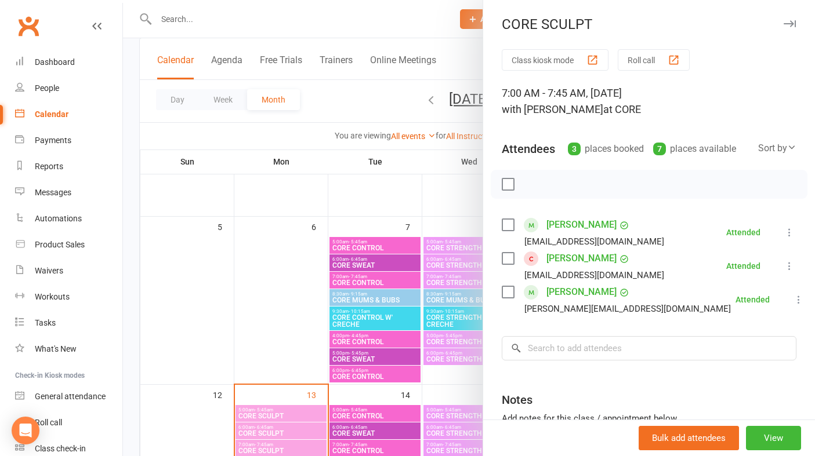
scroll to position [86, 0]
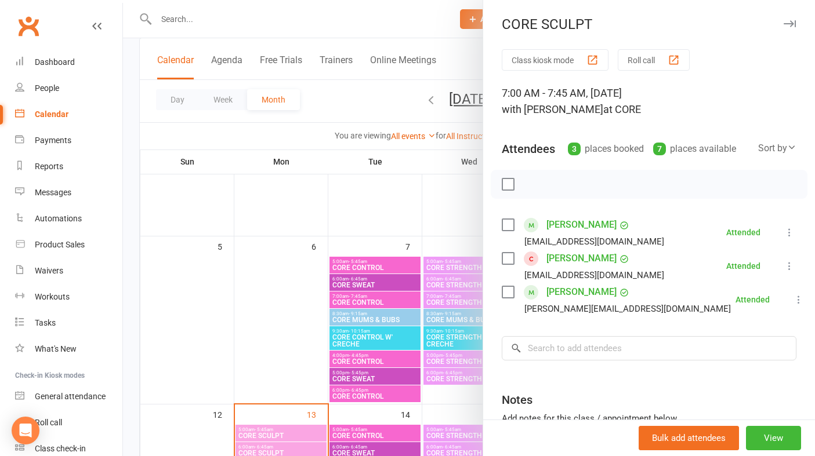
click at [787, 21] on icon "button" at bounding box center [789, 23] width 12 height 7
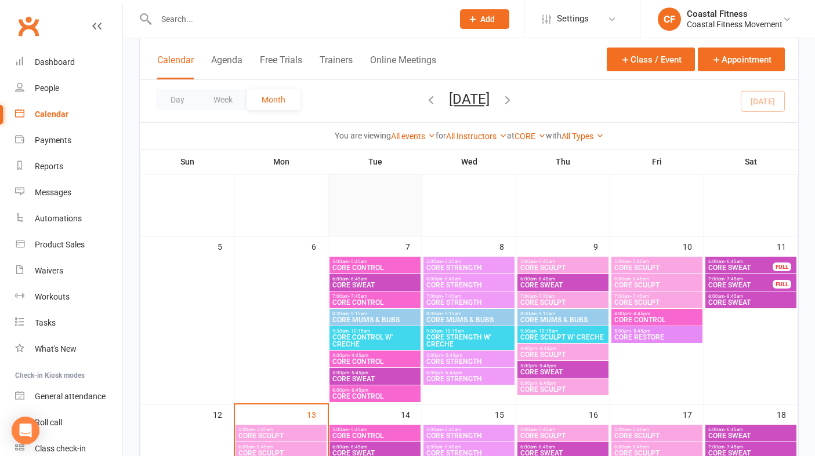
scroll to position [0, 0]
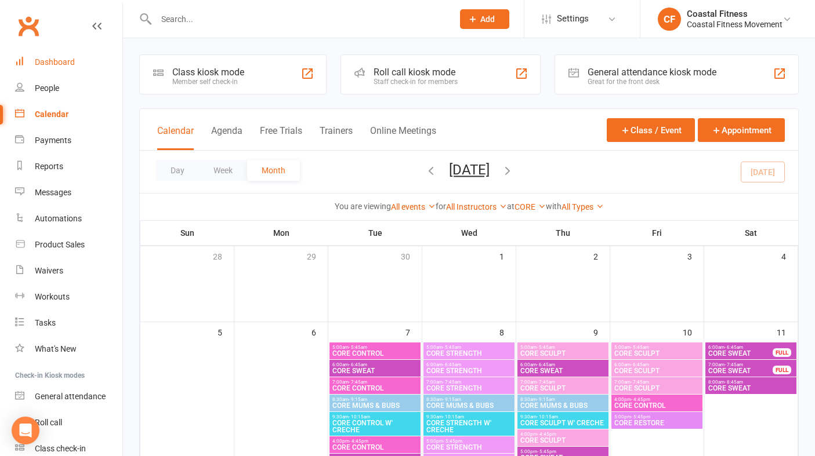
click at [62, 57] on div "Dashboard" at bounding box center [55, 61] width 40 height 9
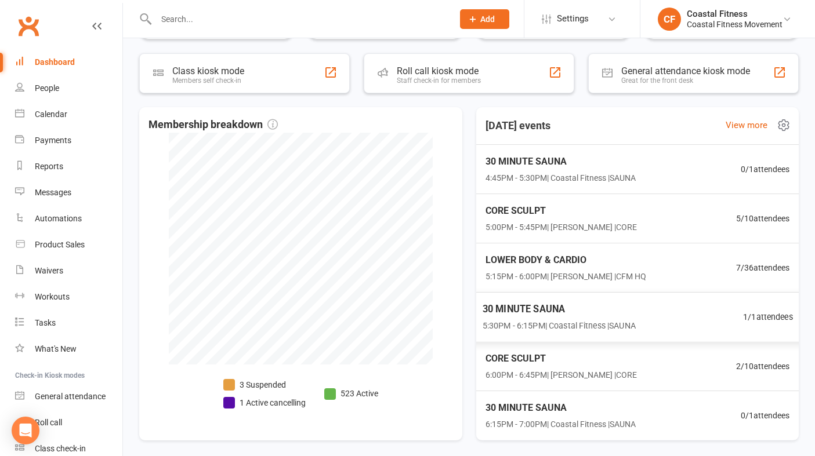
scroll to position [264, 0]
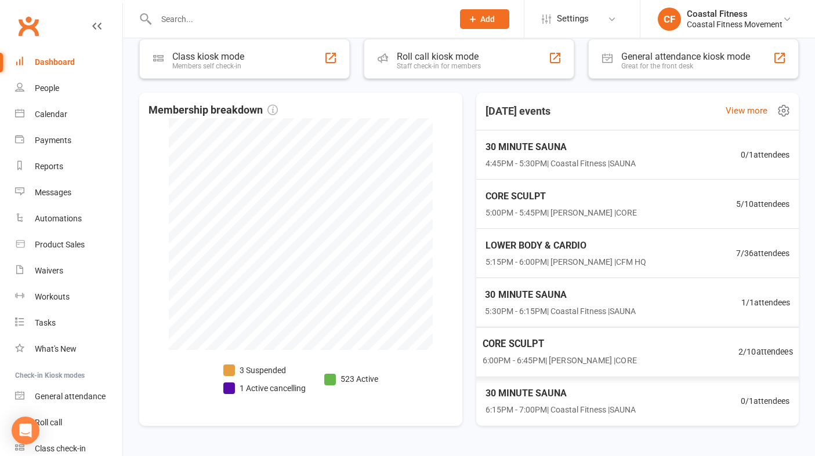
click at [550, 358] on span "6:00PM - 6:45PM | [PERSON_NAME] | CORE" at bounding box center [559, 360] width 154 height 13
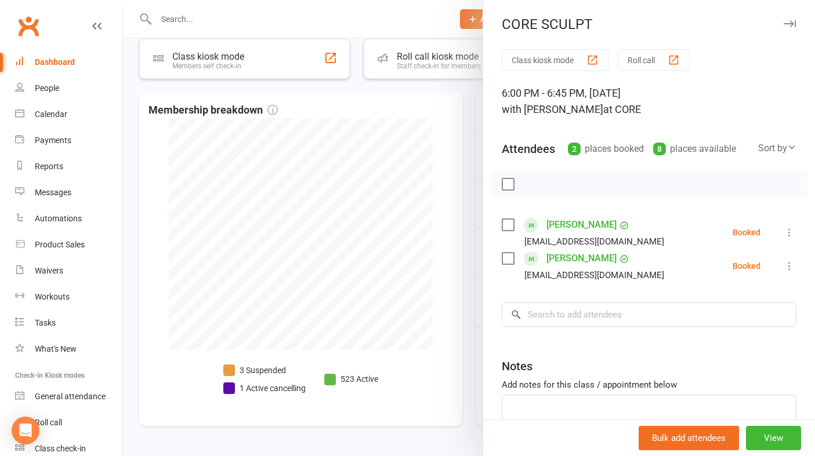
click at [787, 23] on icon "button" at bounding box center [789, 23] width 12 height 7
